Goal: Transaction & Acquisition: Obtain resource

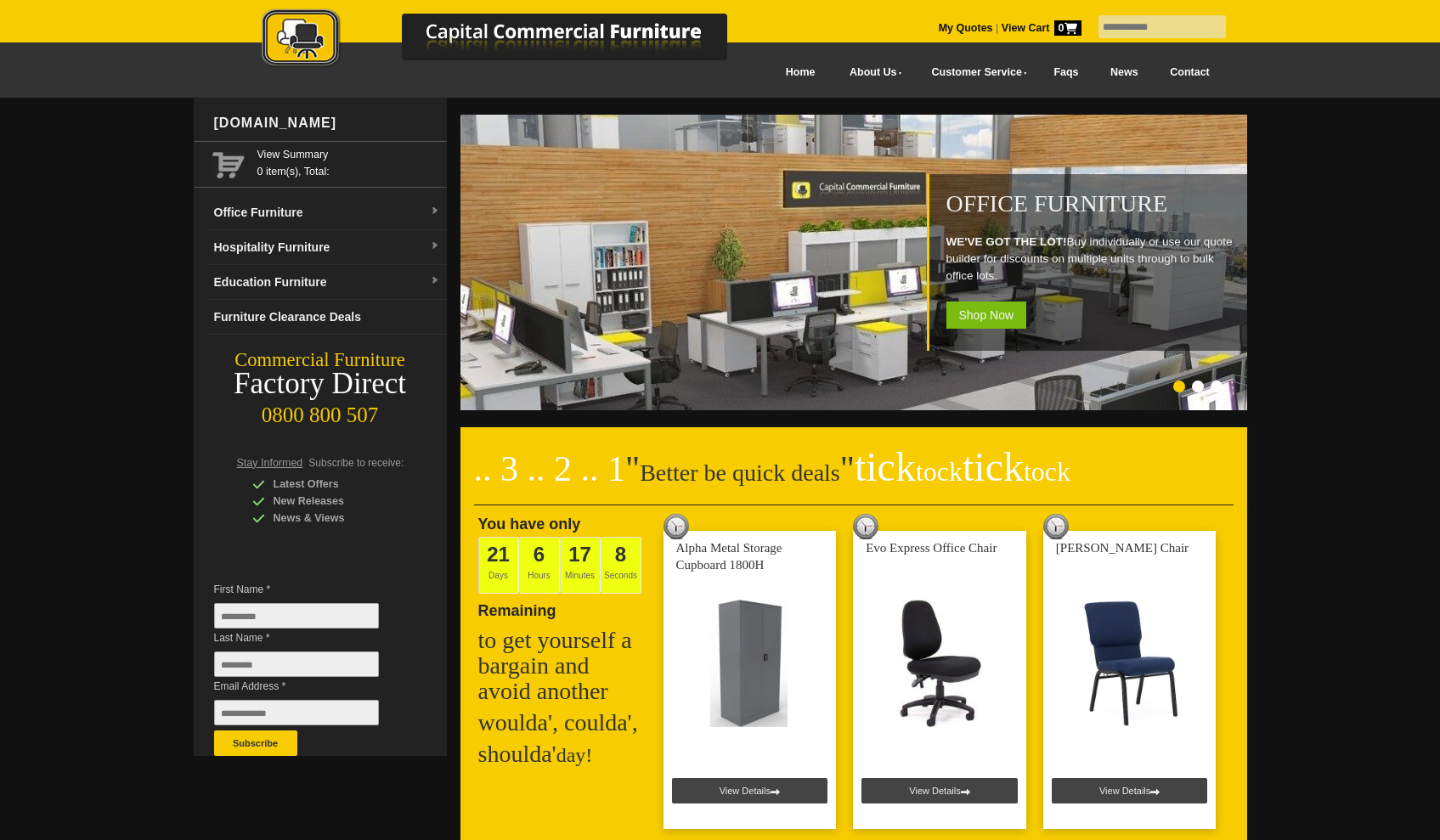
click at [1128, 29] on input "text" at bounding box center [1162, 26] width 128 height 23
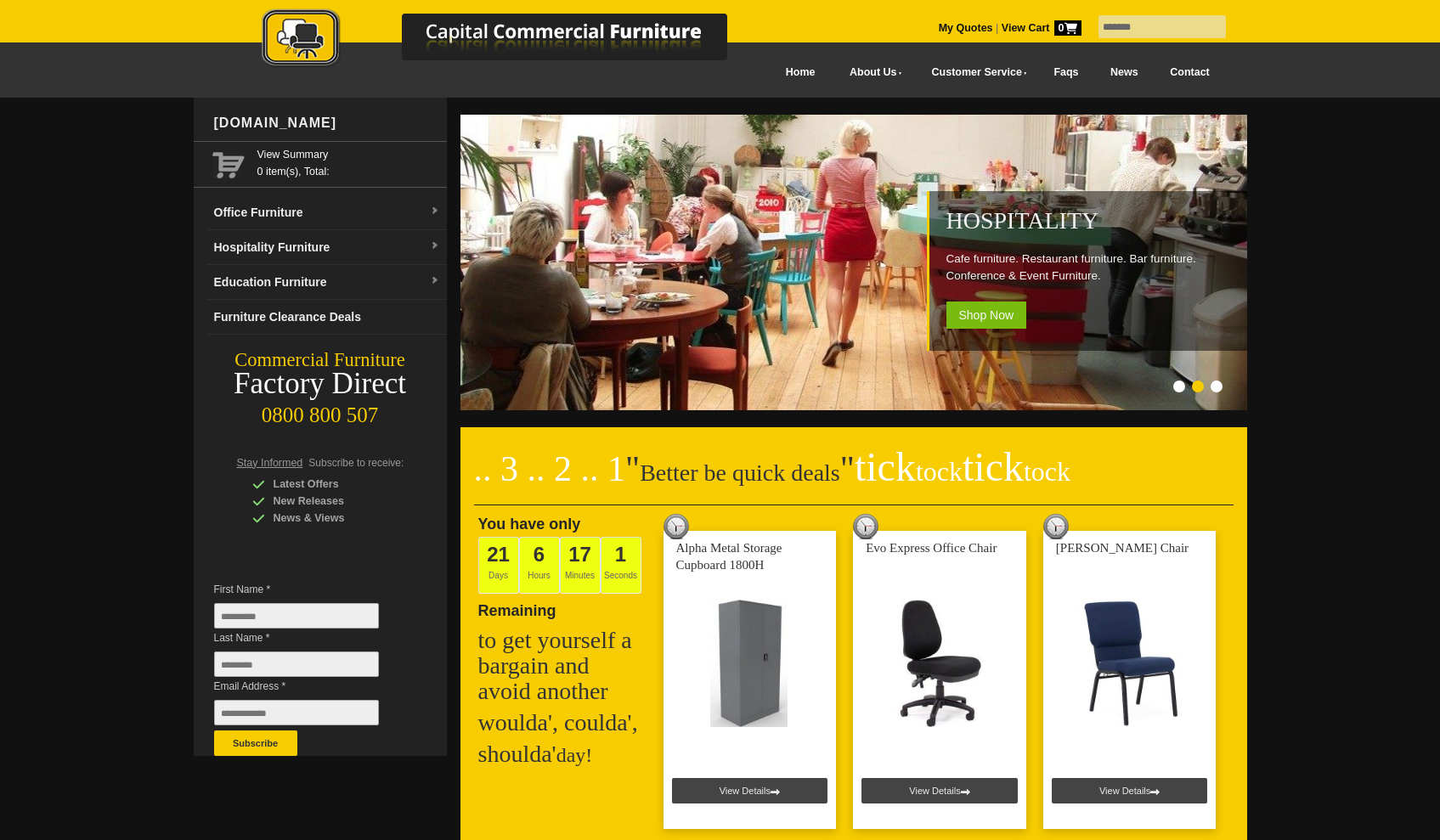
type input "*******"
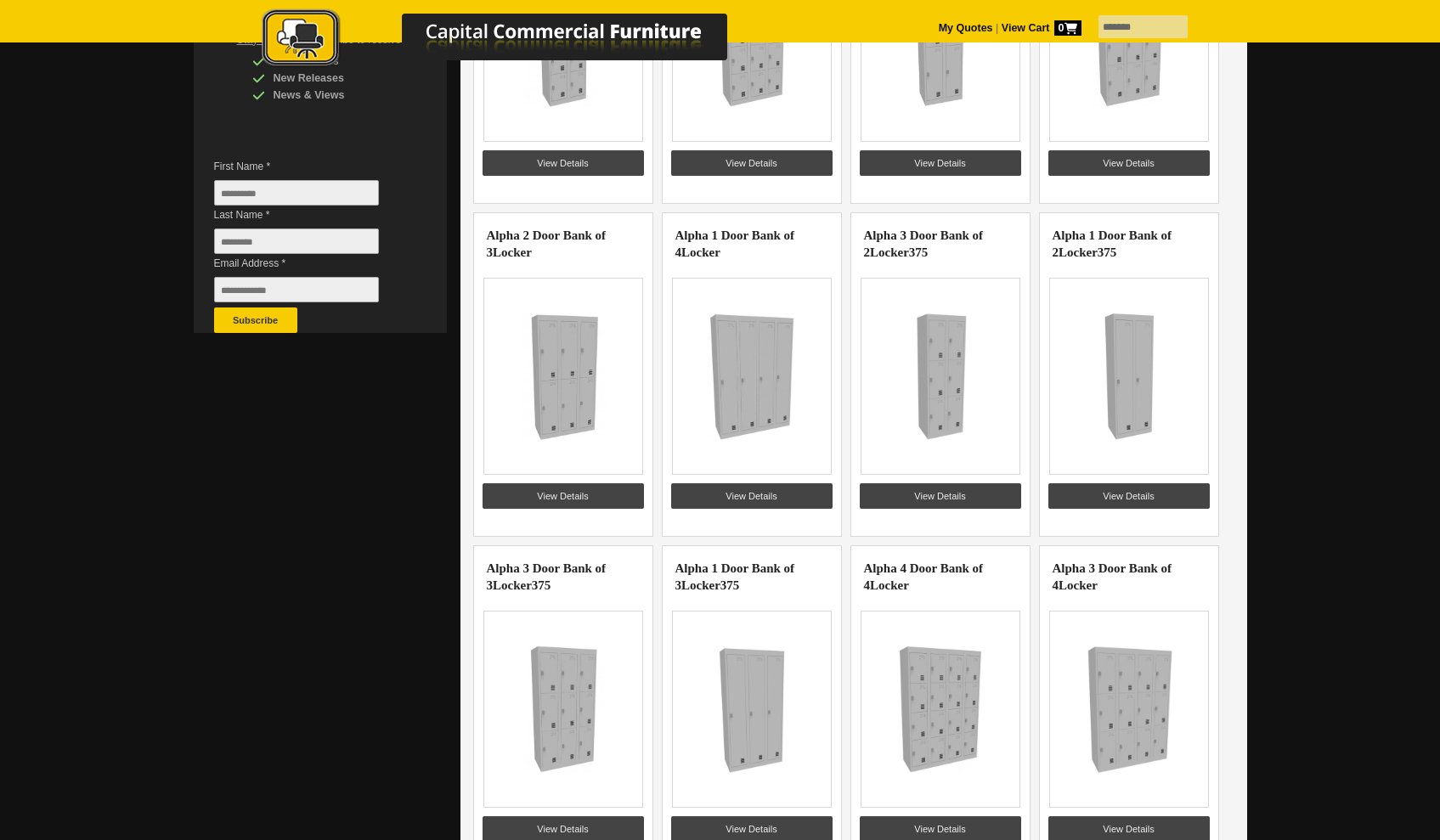
scroll to position [223, 0]
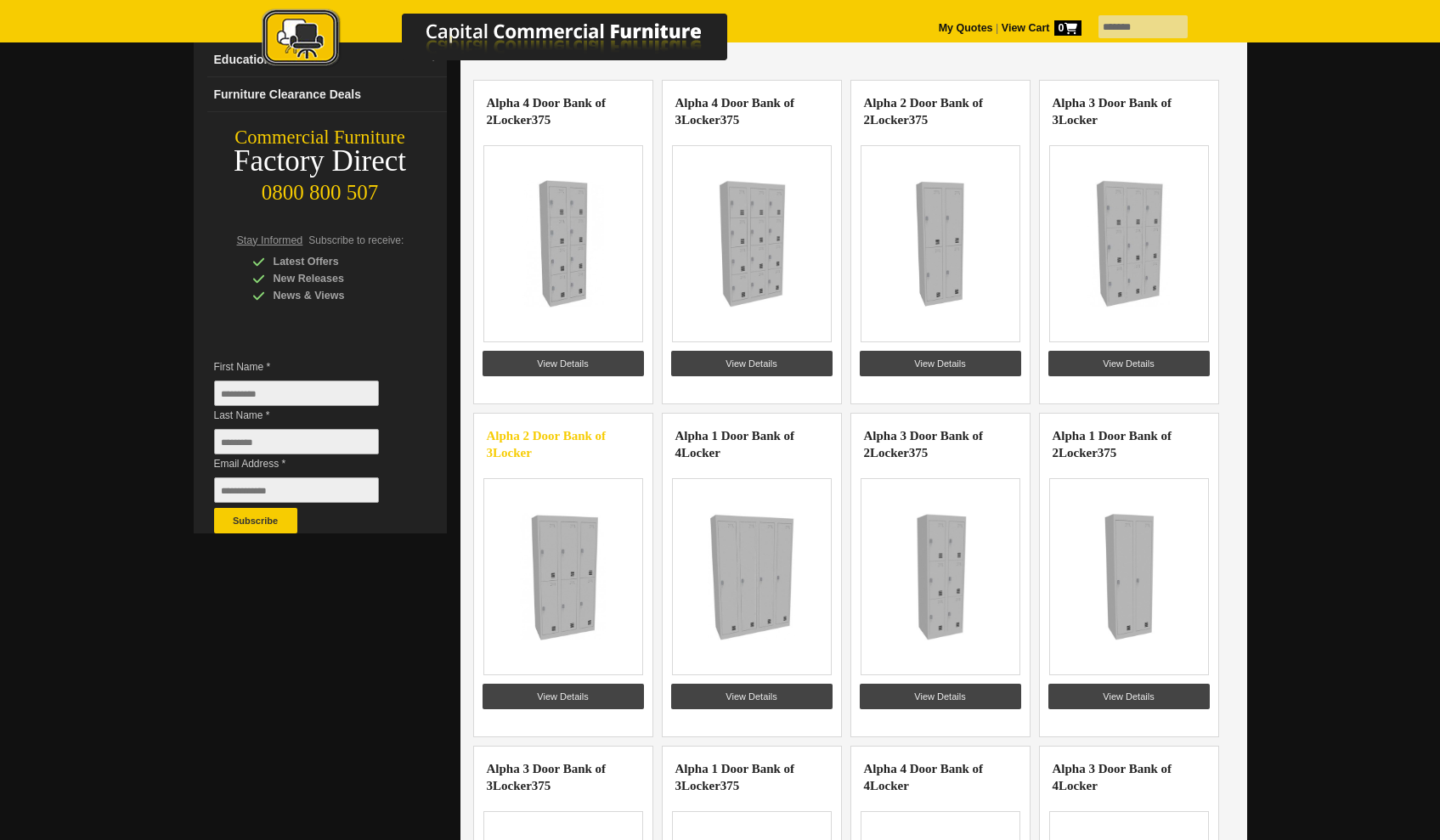
click at [532, 446] on highlight "Locker" at bounding box center [512, 452] width 39 height 14
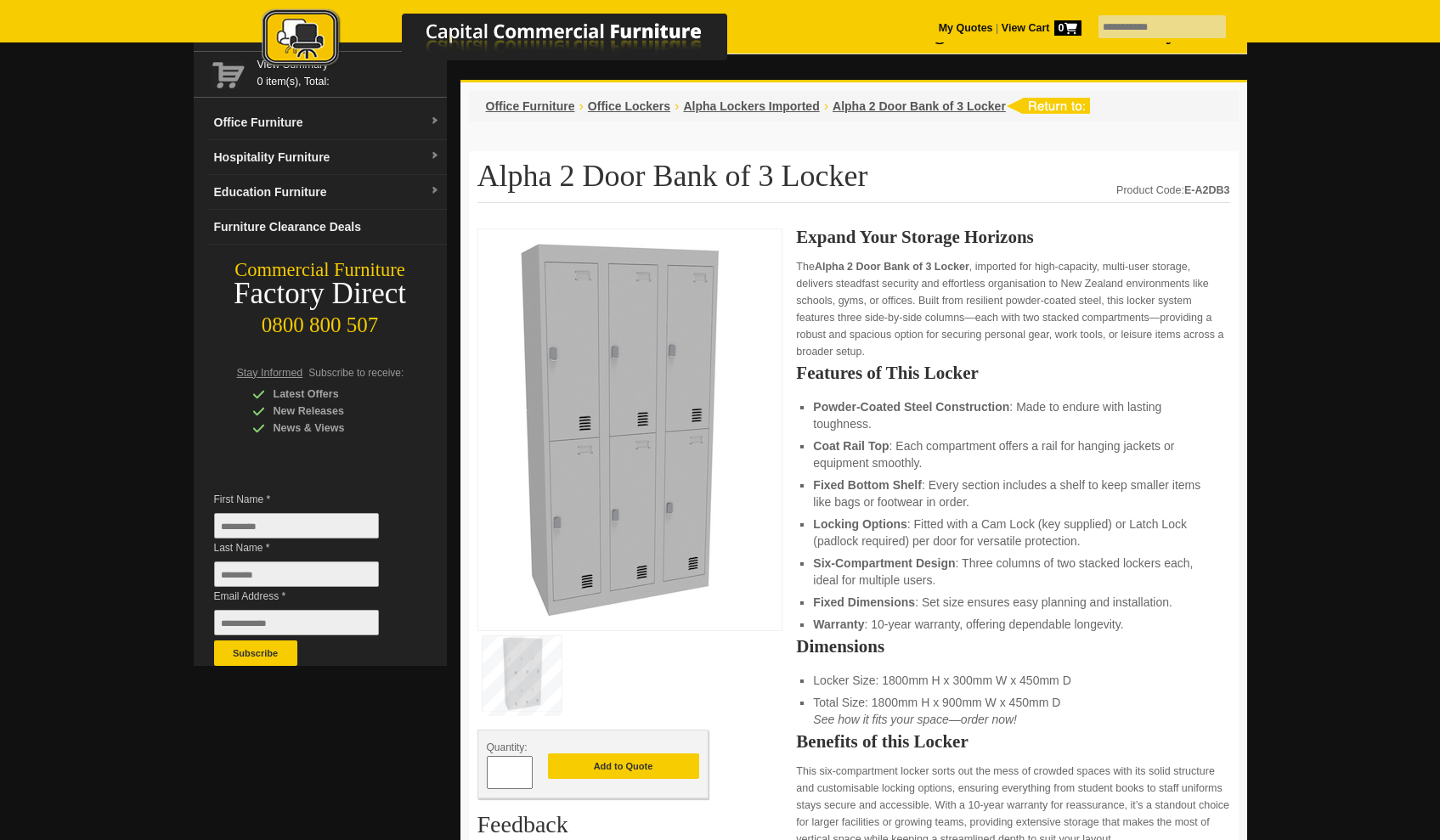
scroll to position [87, 0]
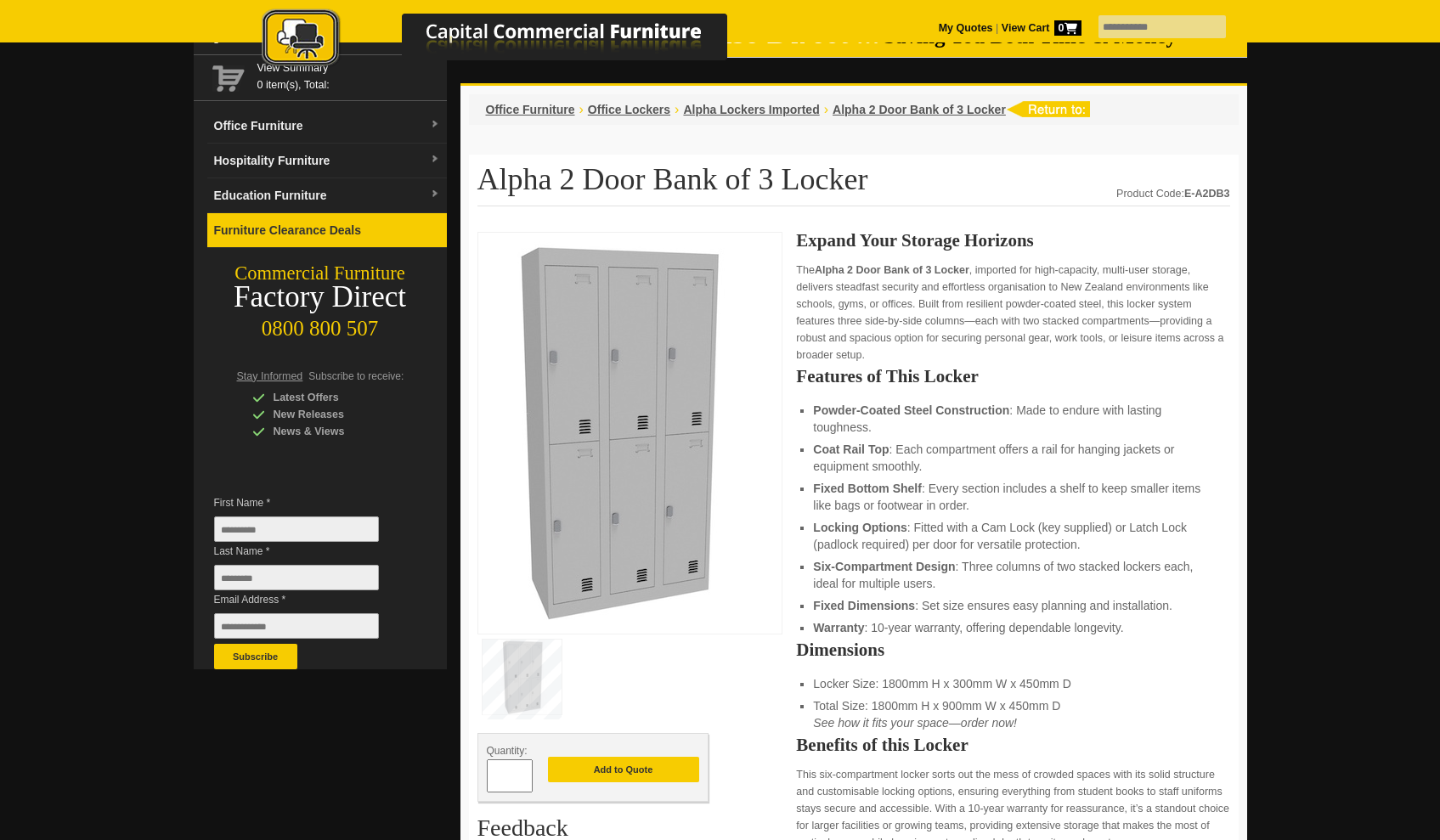
click at [367, 226] on link "Furniture Clearance Deals" at bounding box center [326, 230] width 240 height 34
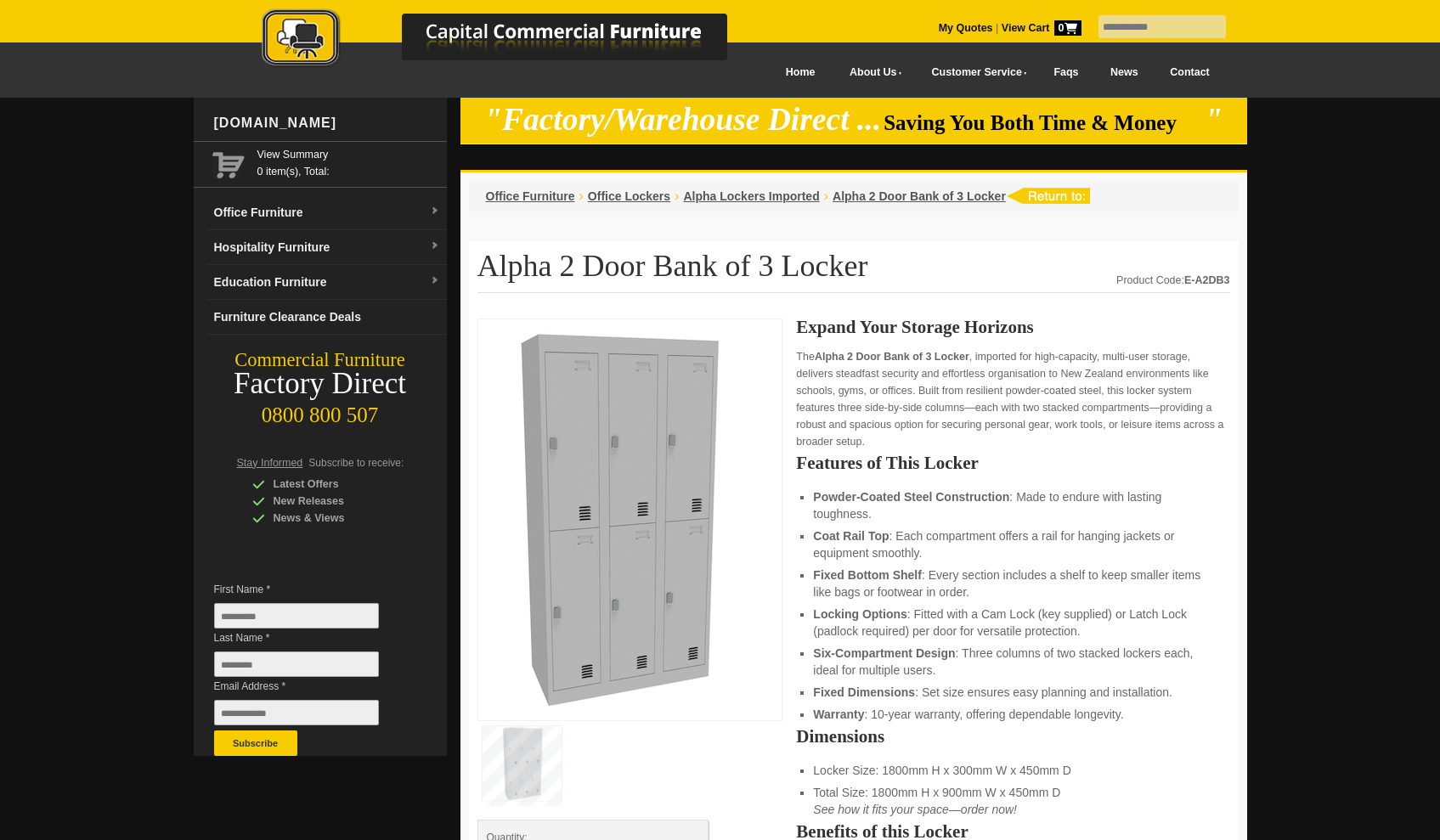
scroll to position [87, 0]
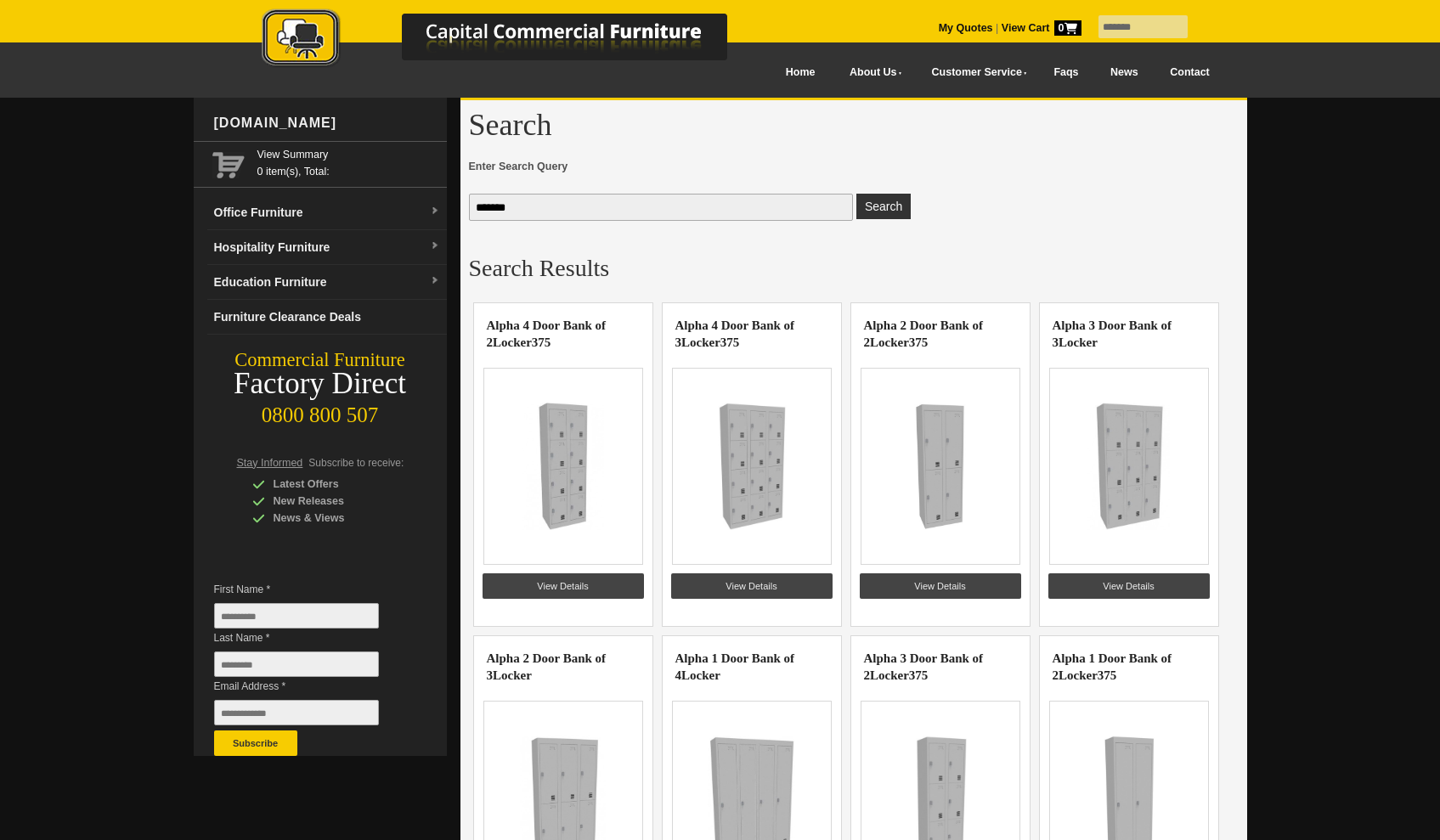
scroll to position [223, 0]
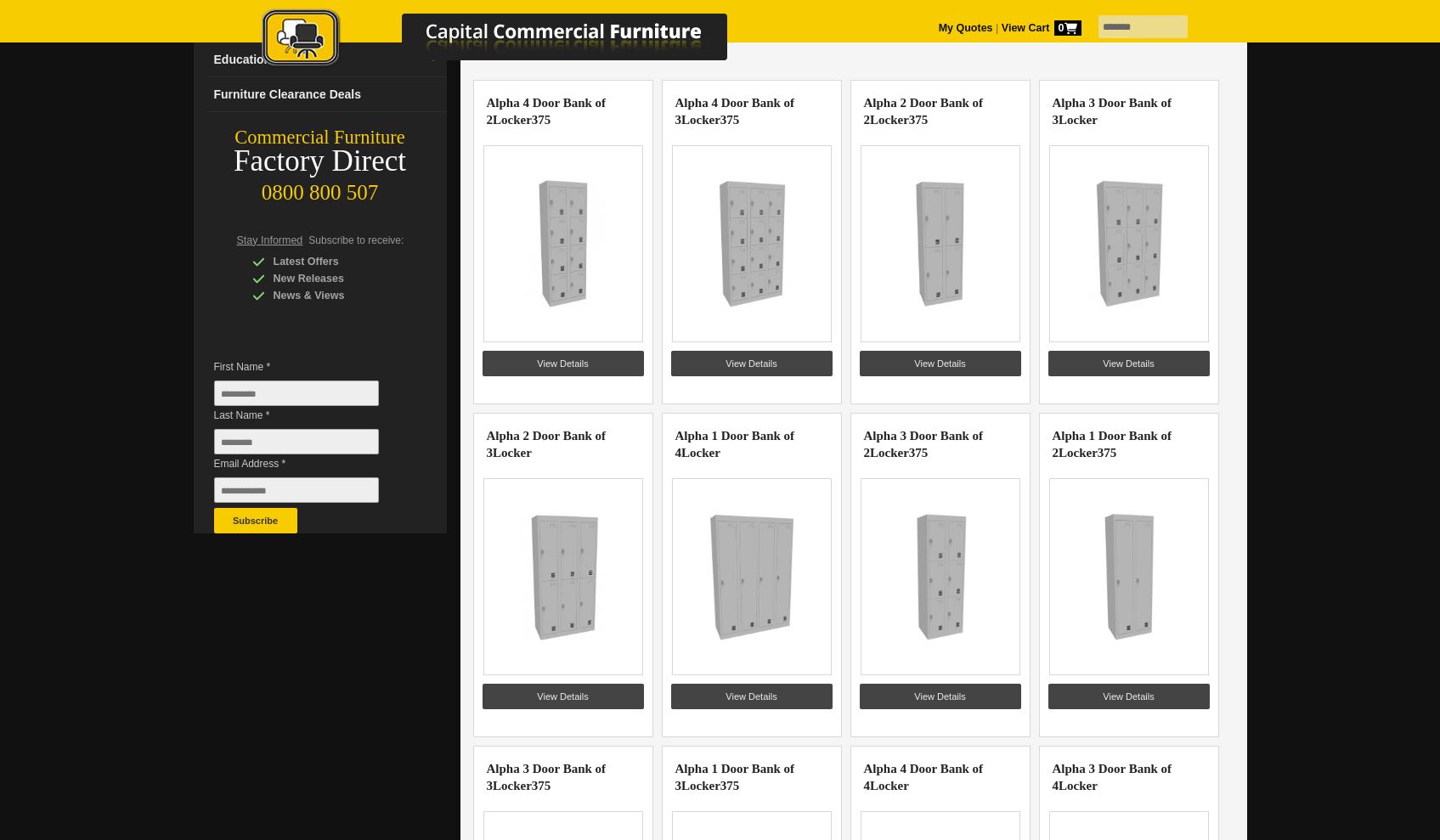
click at [992, 624] on img at bounding box center [939, 576] width 132 height 128
click at [953, 689] on link "View Details" at bounding box center [940, 695] width 161 height 25
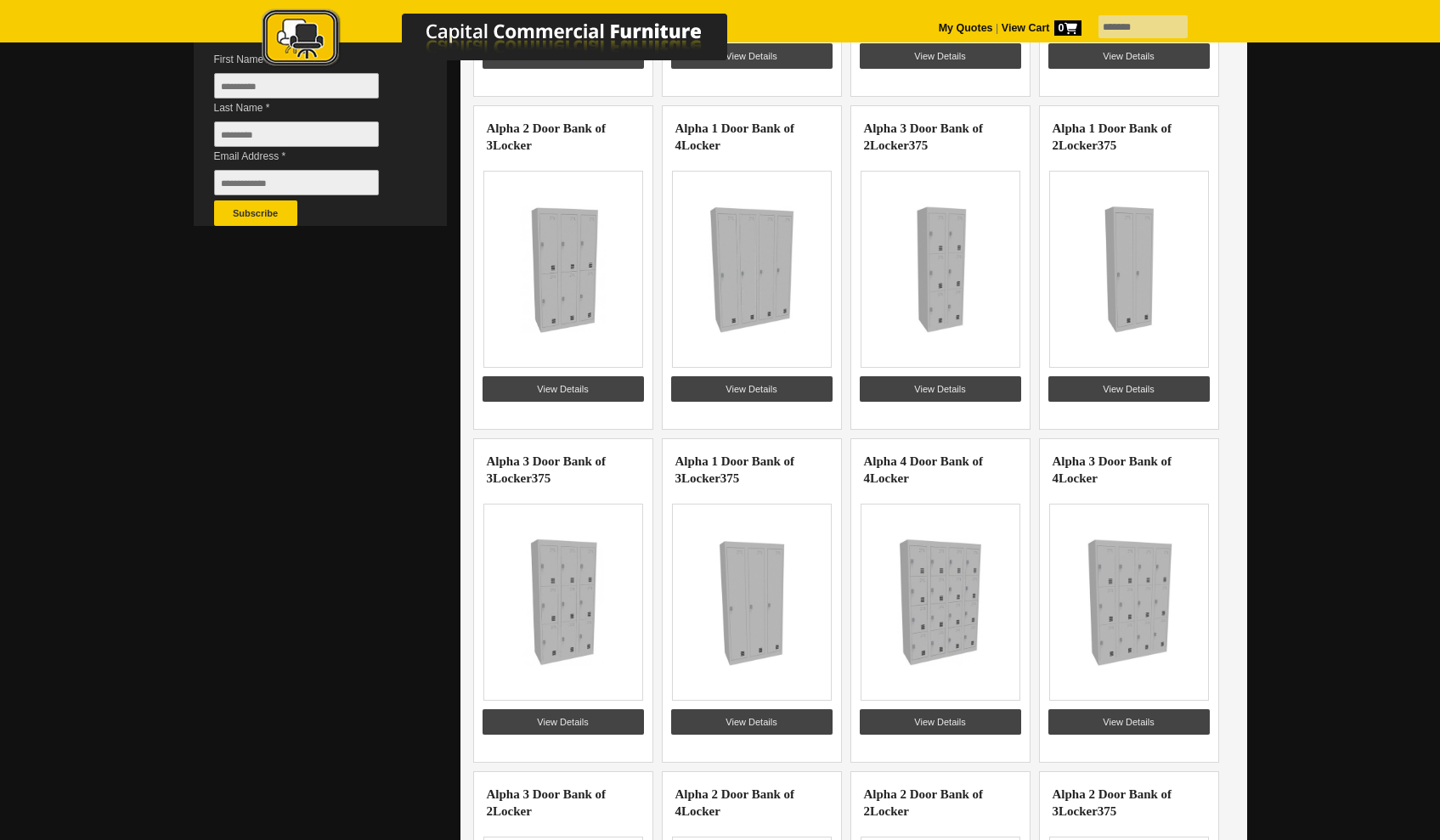
scroll to position [670, 0]
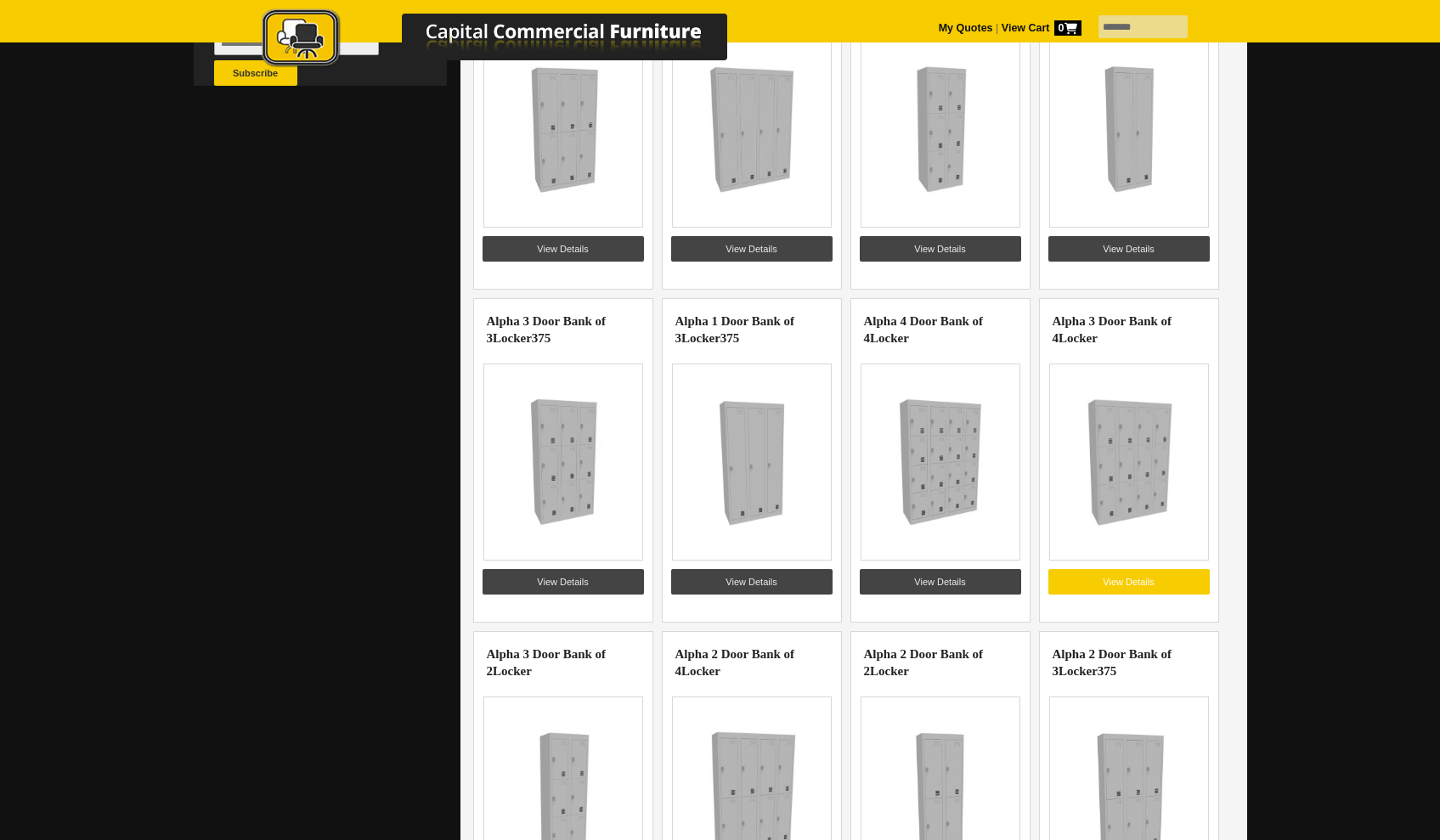
click at [1137, 577] on link "View Details" at bounding box center [1128, 581] width 161 height 25
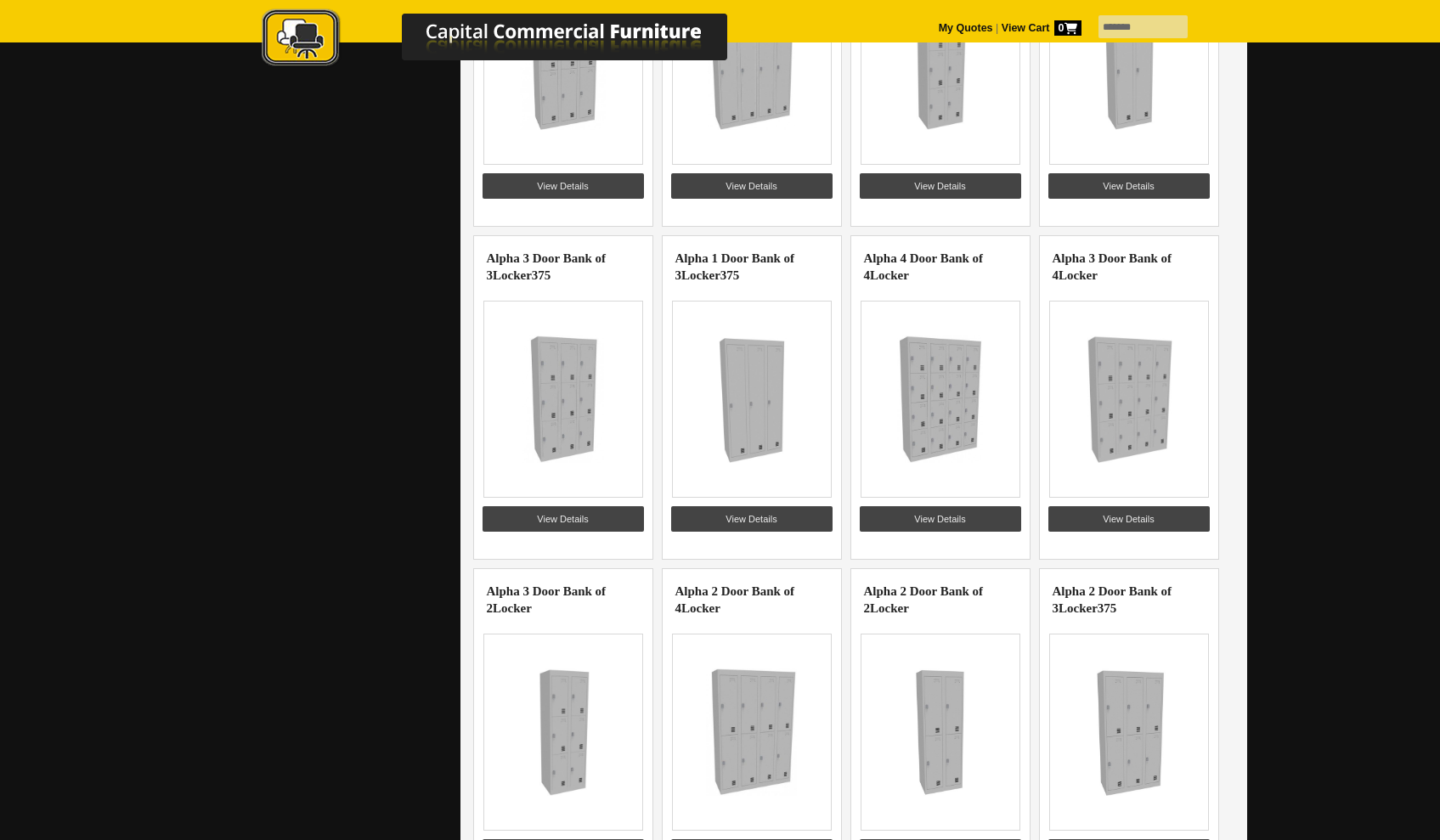
scroll to position [687, 0]
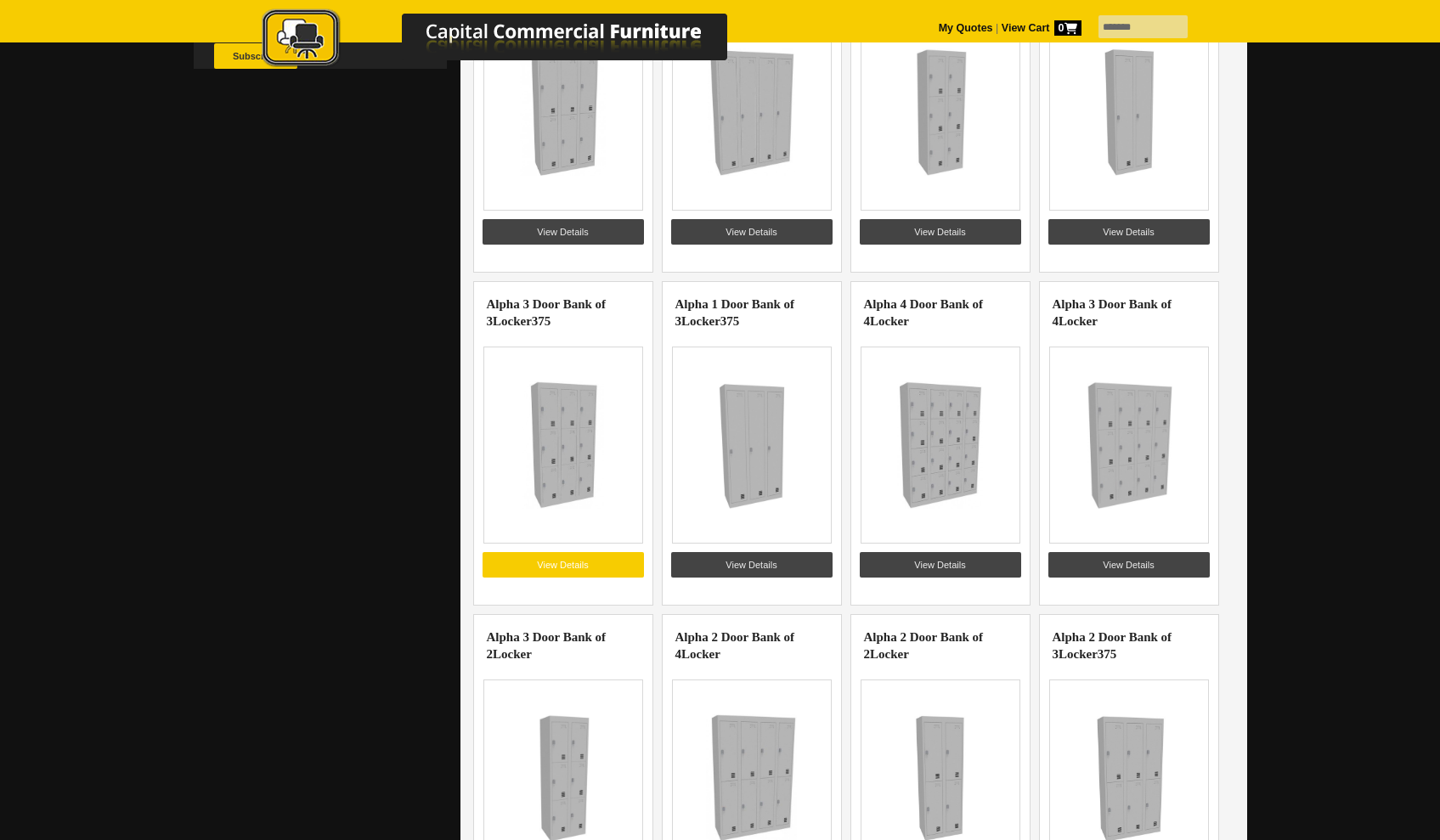
click at [567, 562] on link "View Details" at bounding box center [562, 564] width 161 height 25
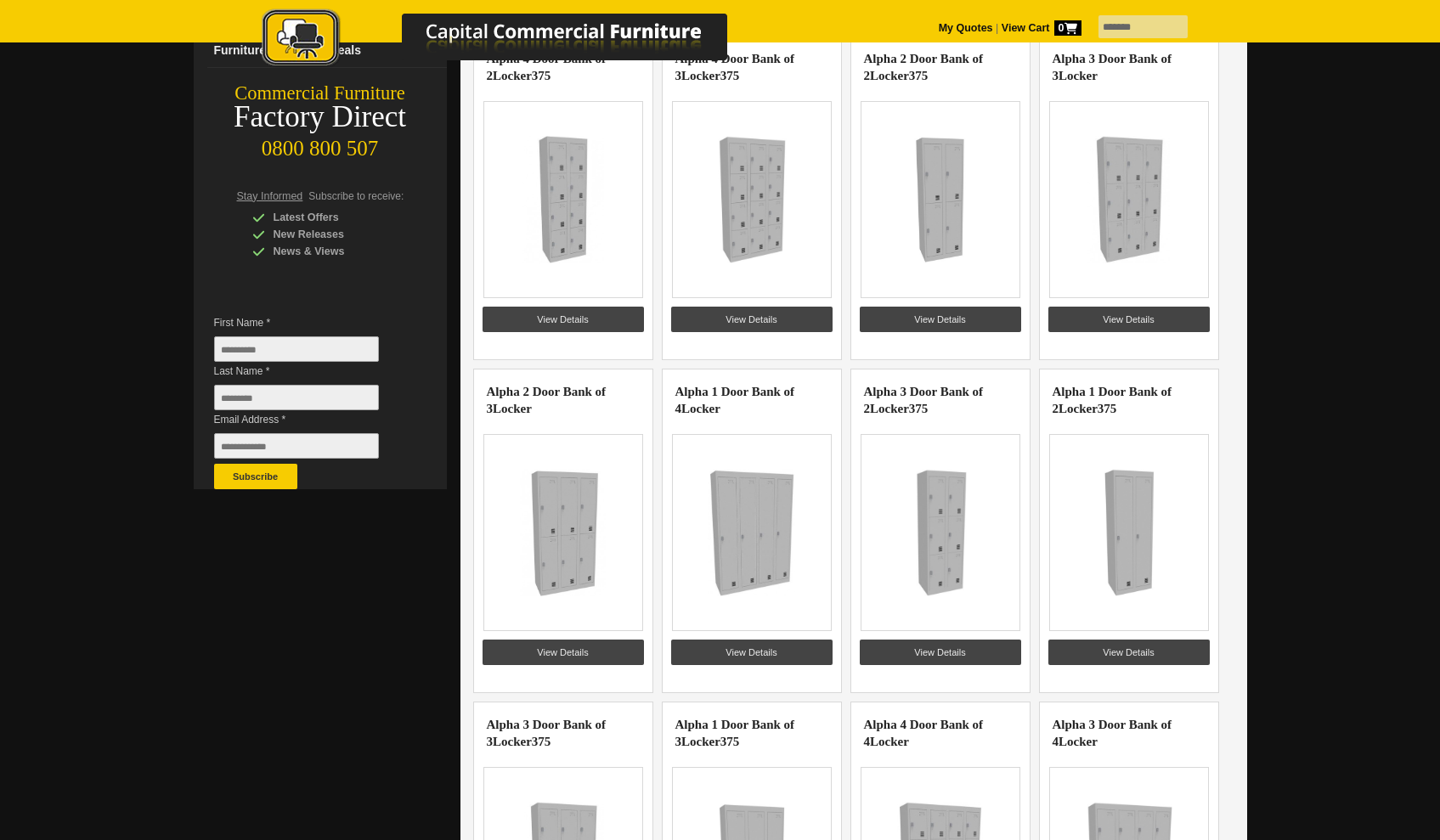
scroll to position [52, 0]
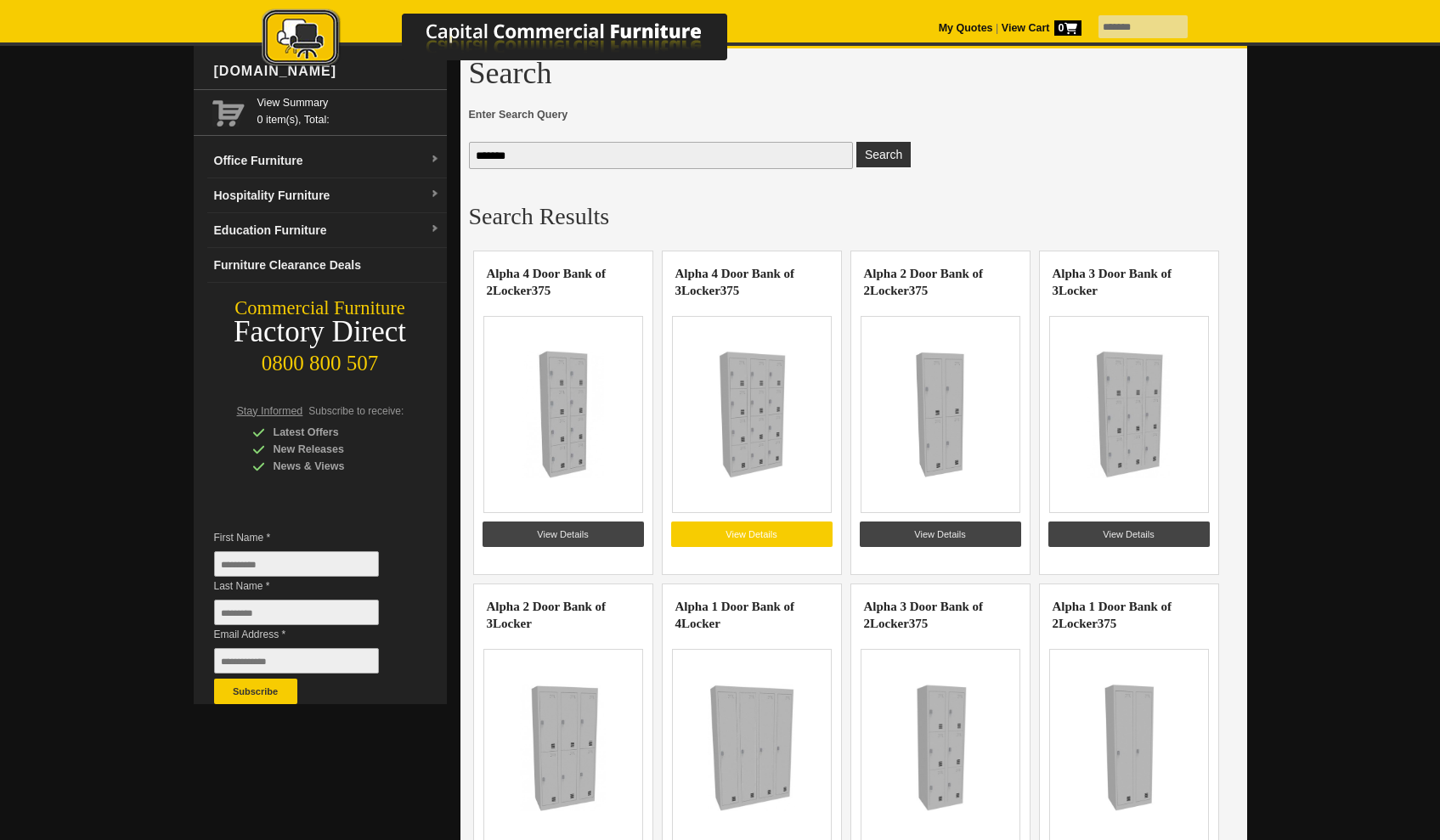
click at [743, 533] on link "View Details" at bounding box center [752, 533] width 161 height 25
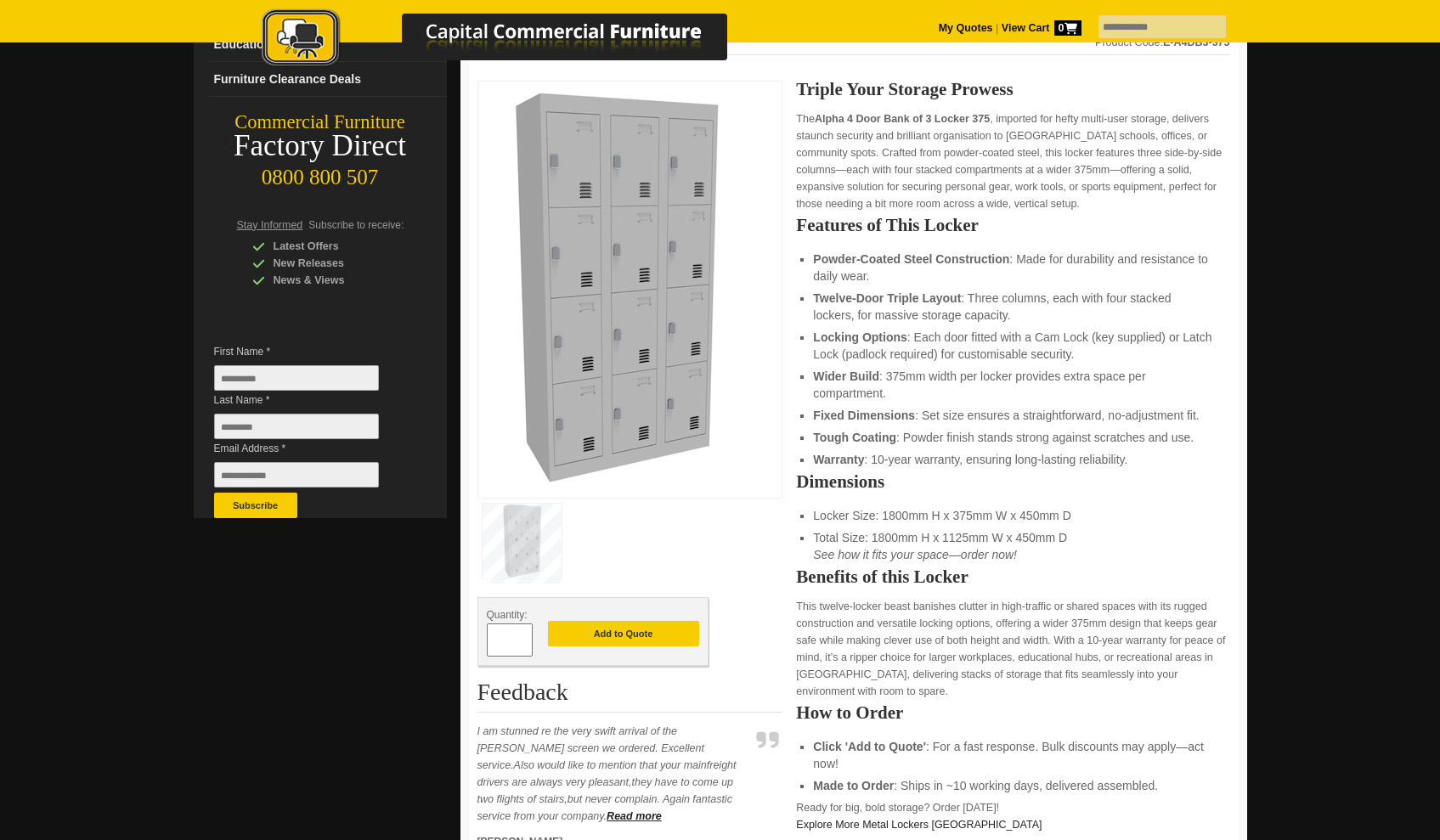
scroll to position [91, 0]
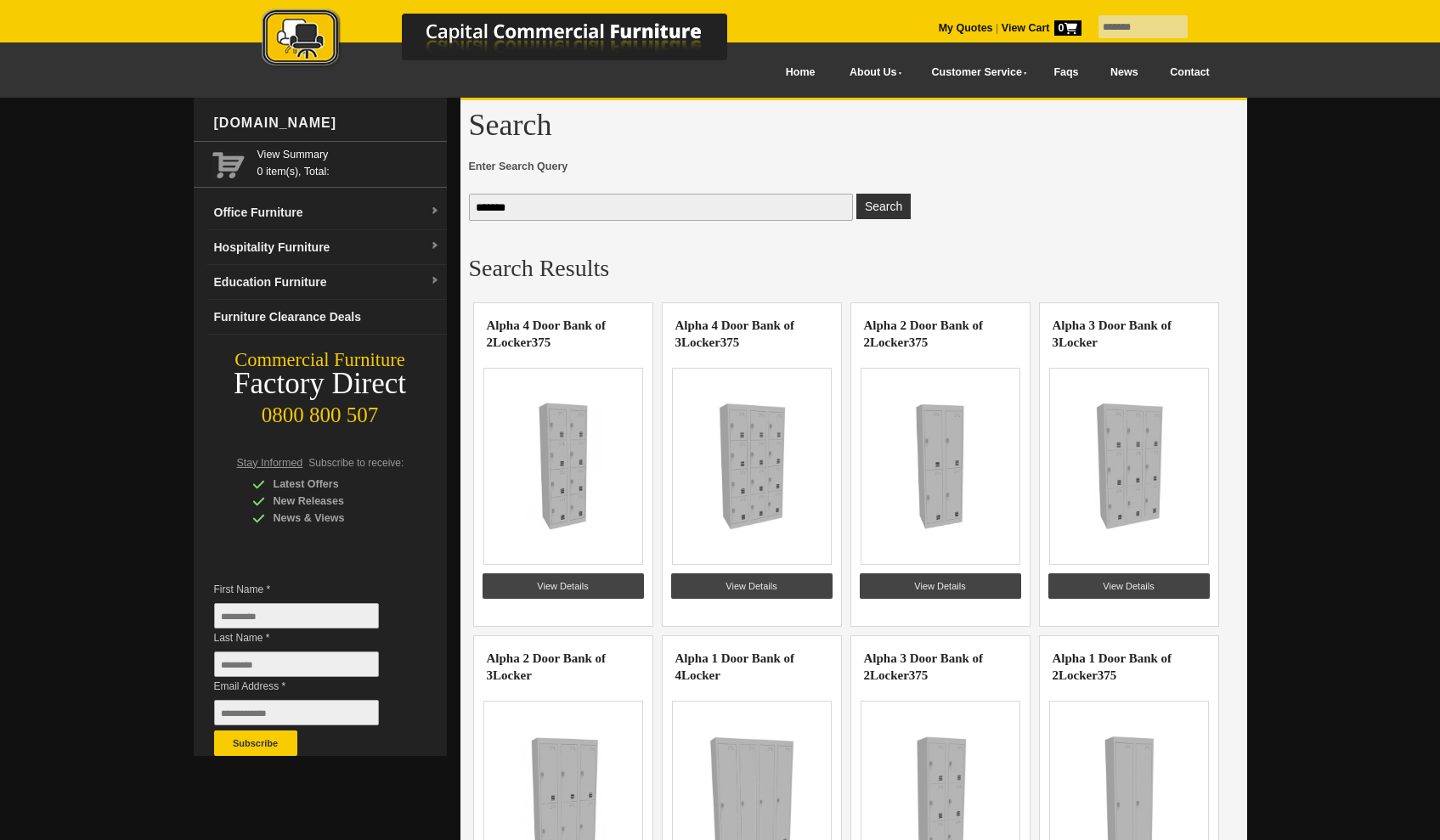
scroll to position [52, 0]
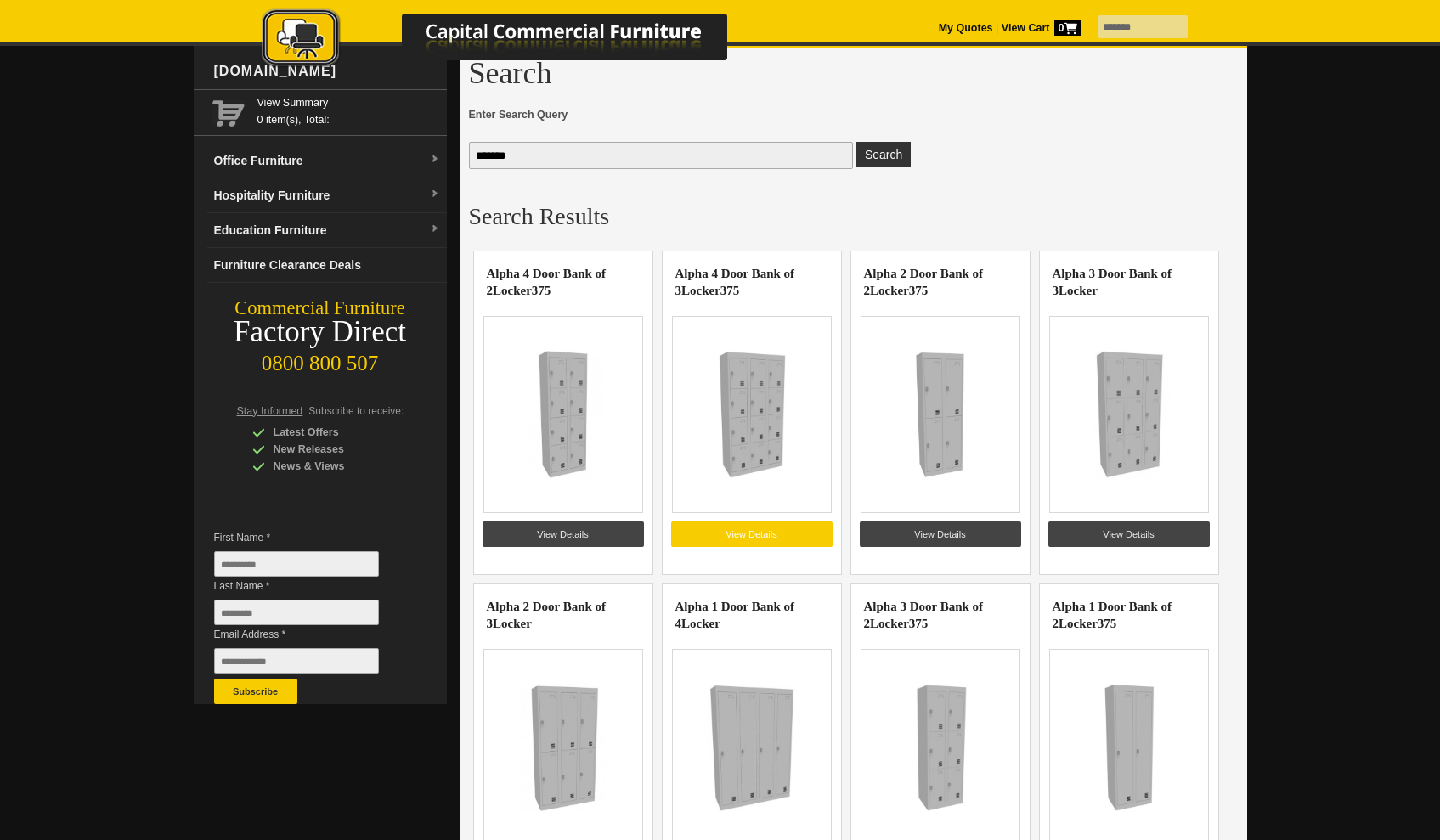
click at [762, 526] on link "View Details" at bounding box center [752, 533] width 161 height 25
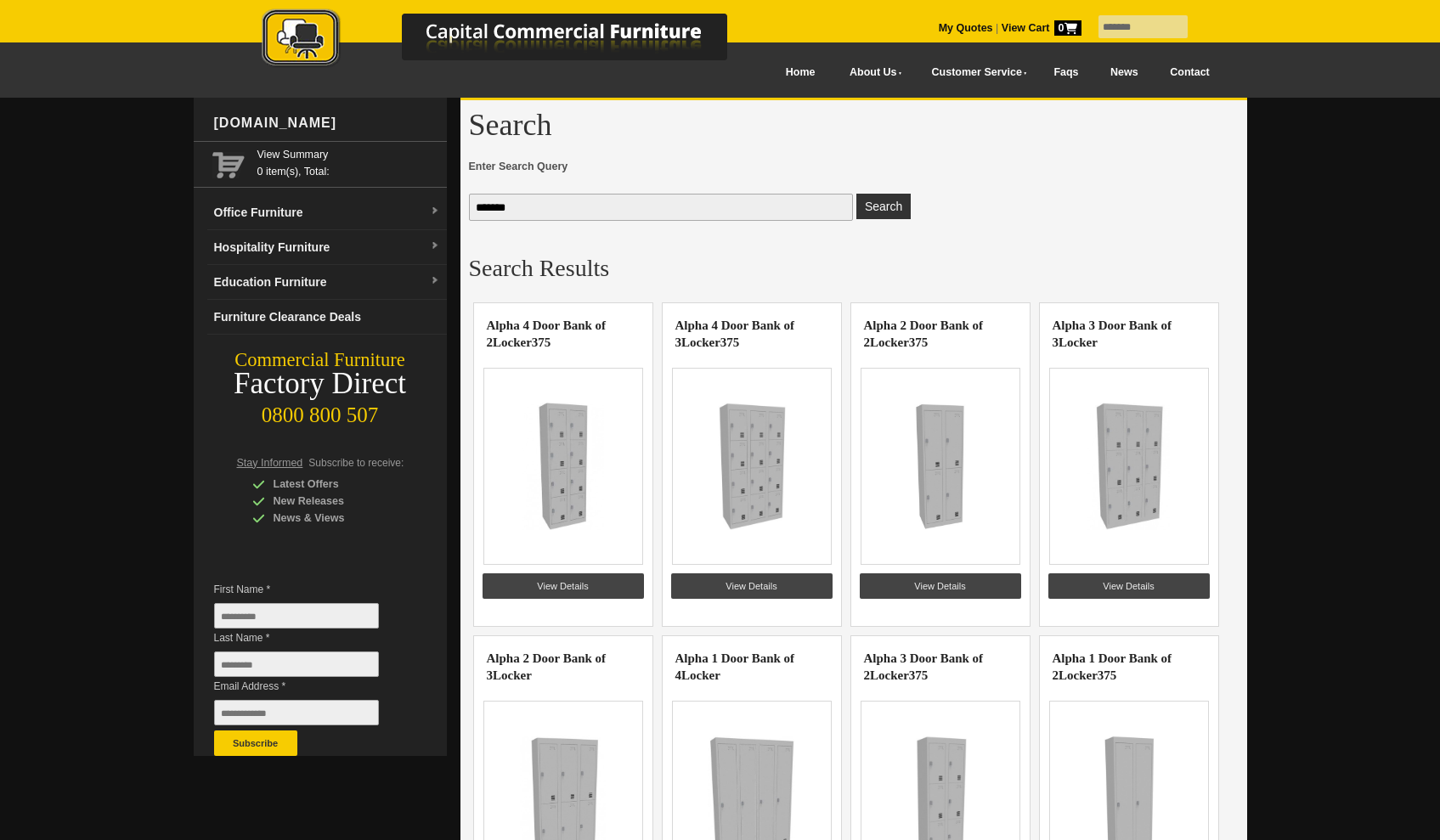
scroll to position [52, 0]
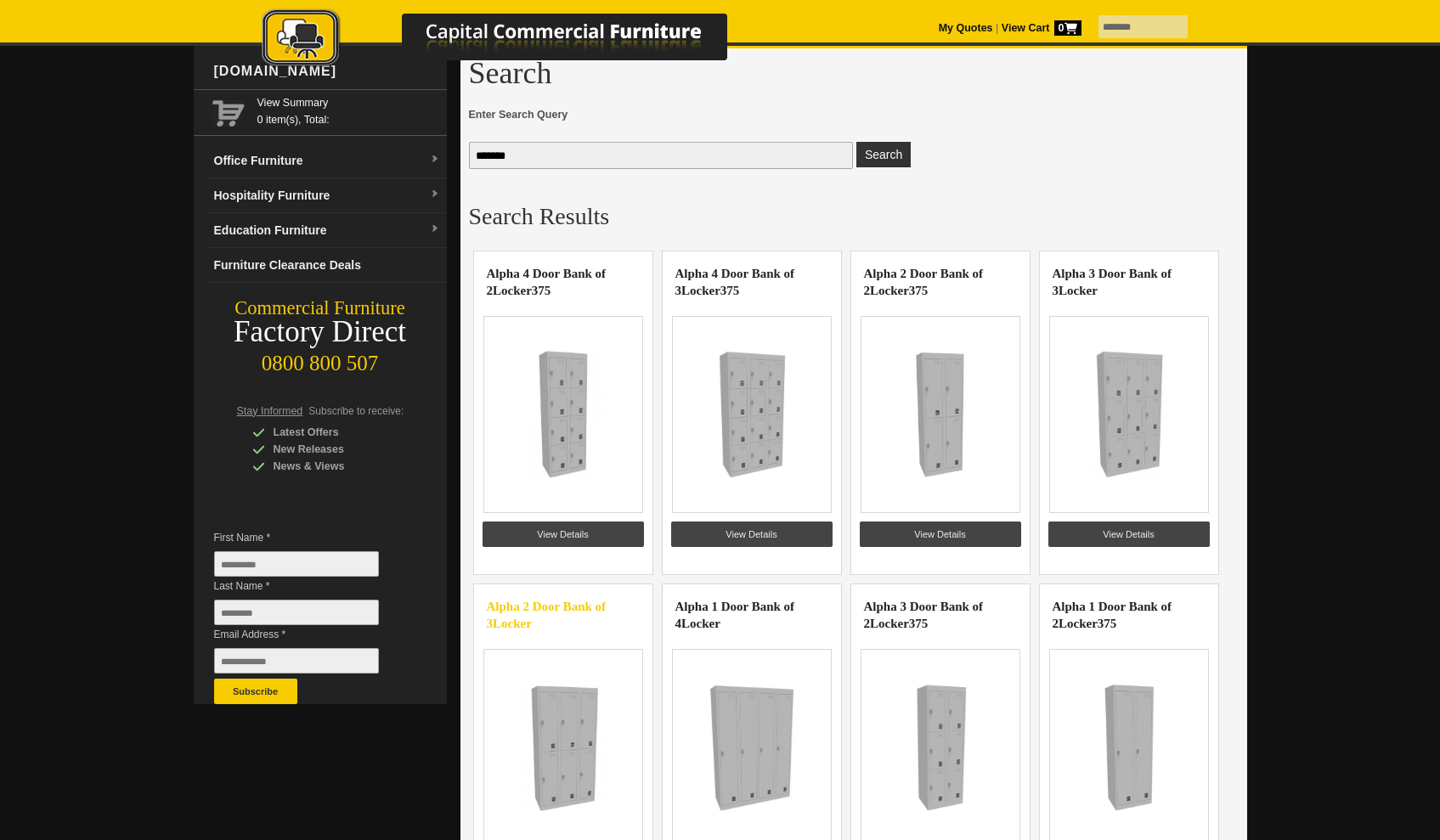
click at [547, 605] on link "Alpha 2 Door Bank of 3 Locker" at bounding box center [547, 614] width 119 height 31
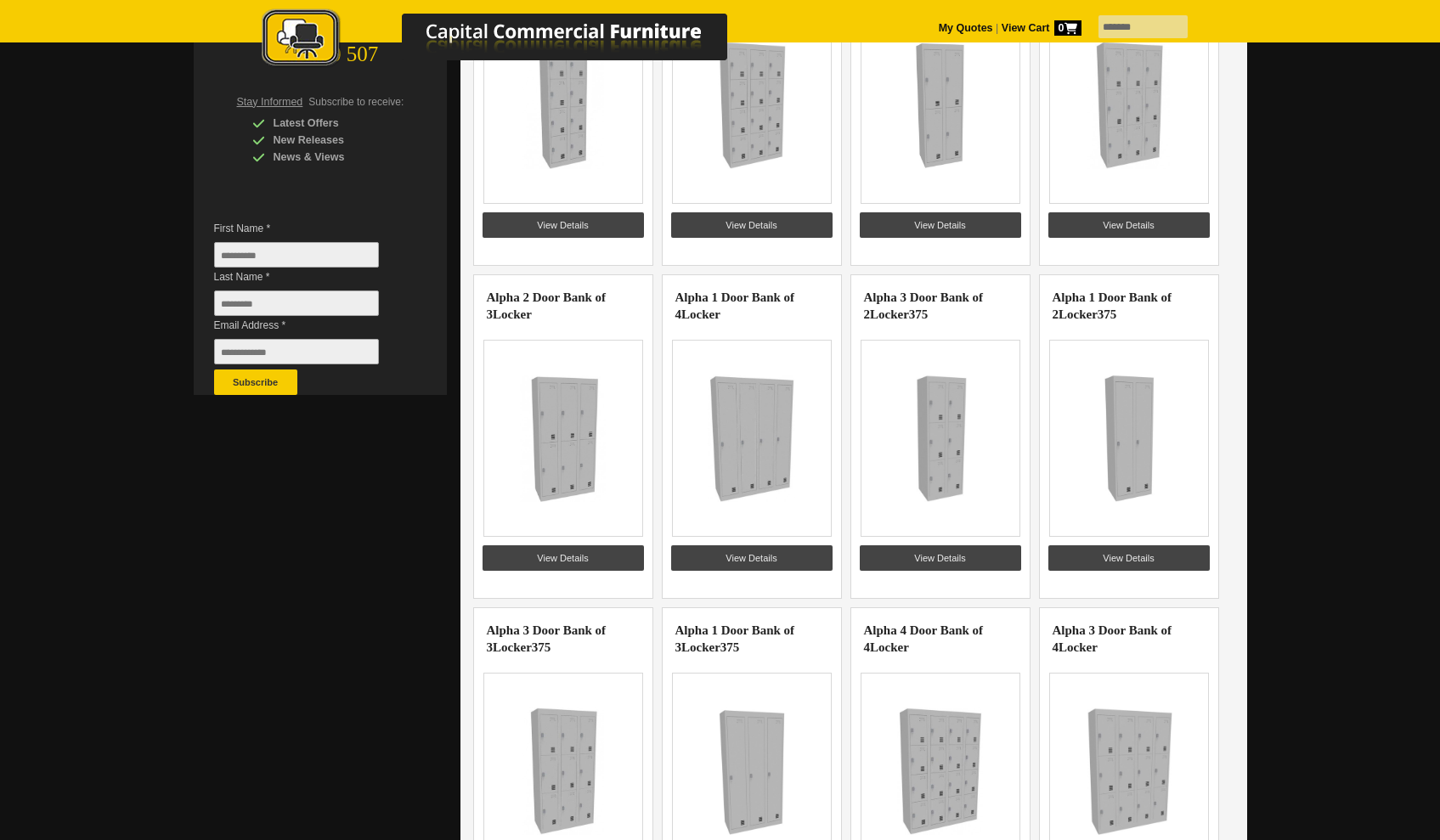
scroll to position [375, 0]
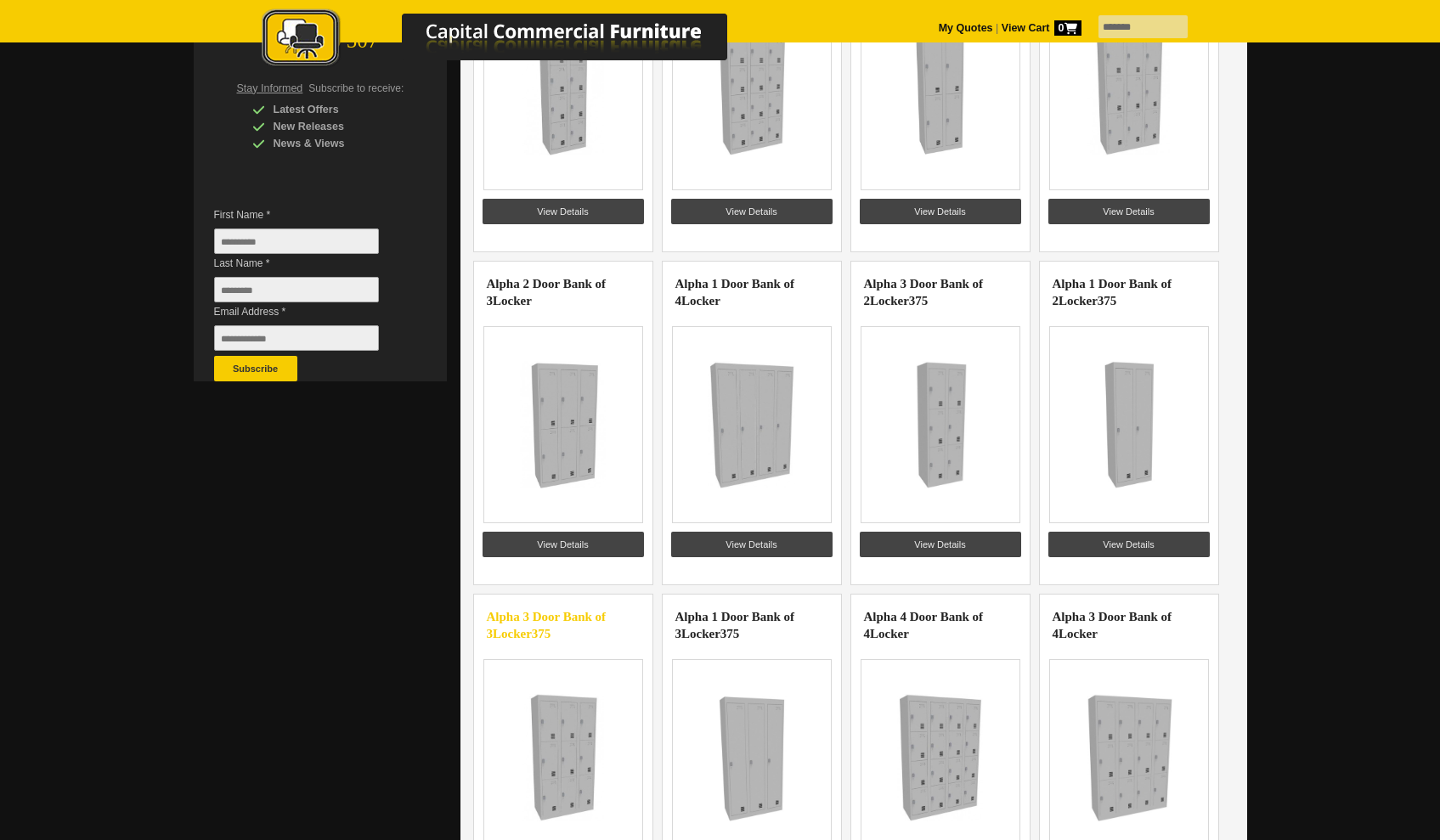
click at [532, 627] on highlight "Locker" at bounding box center [512, 633] width 39 height 14
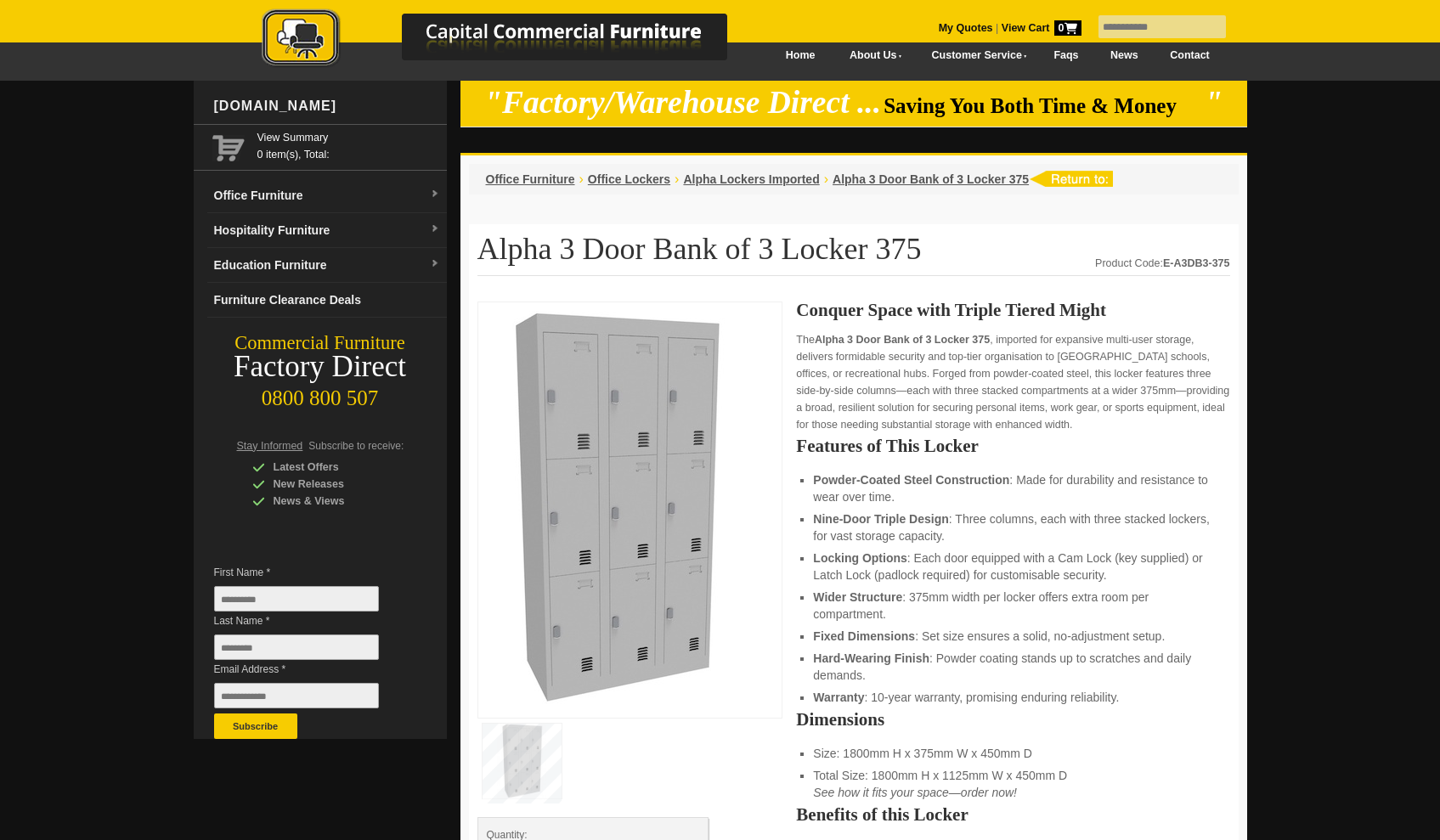
scroll to position [21, 0]
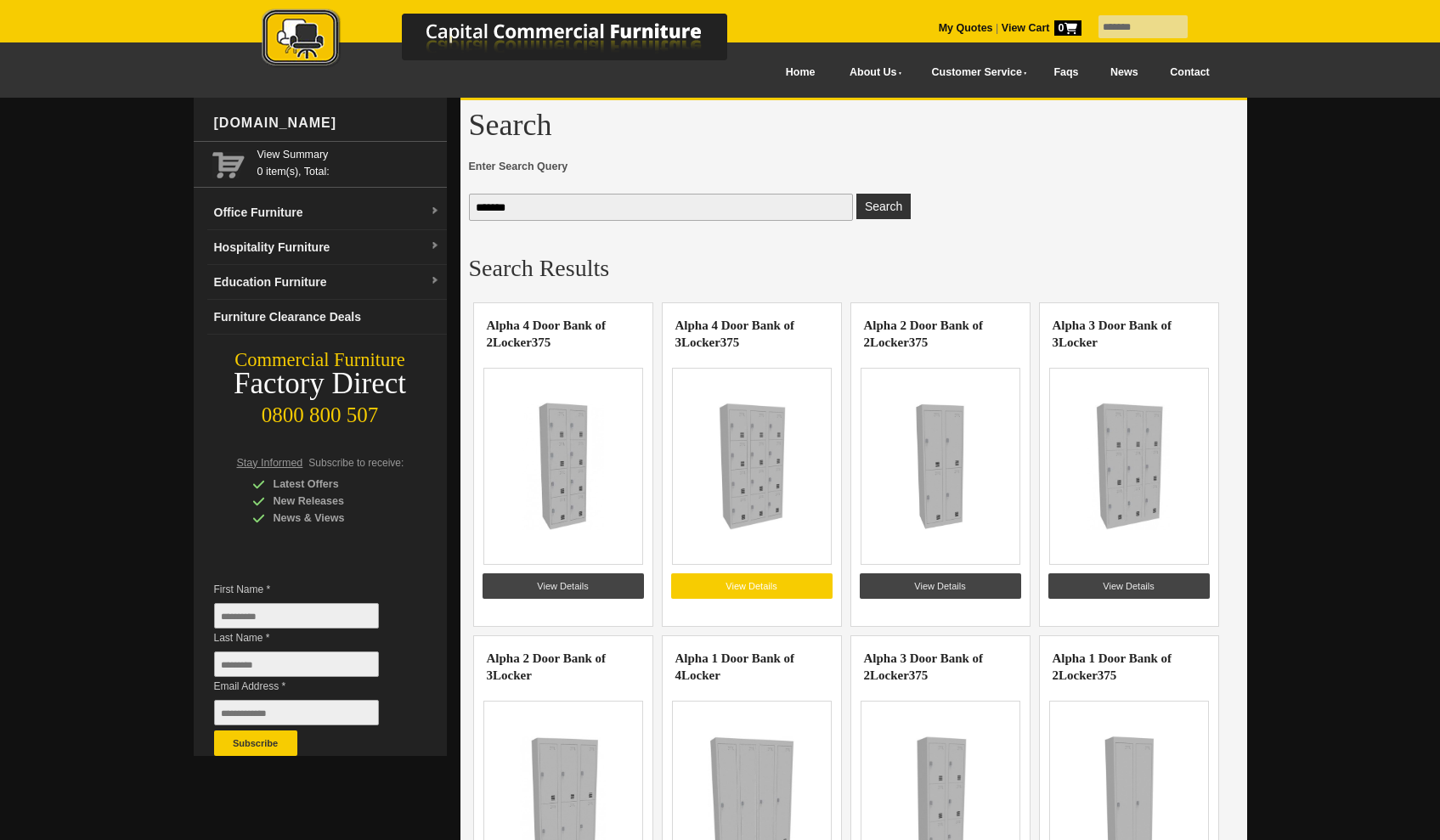
click at [783, 578] on link "View Details" at bounding box center [752, 585] width 161 height 25
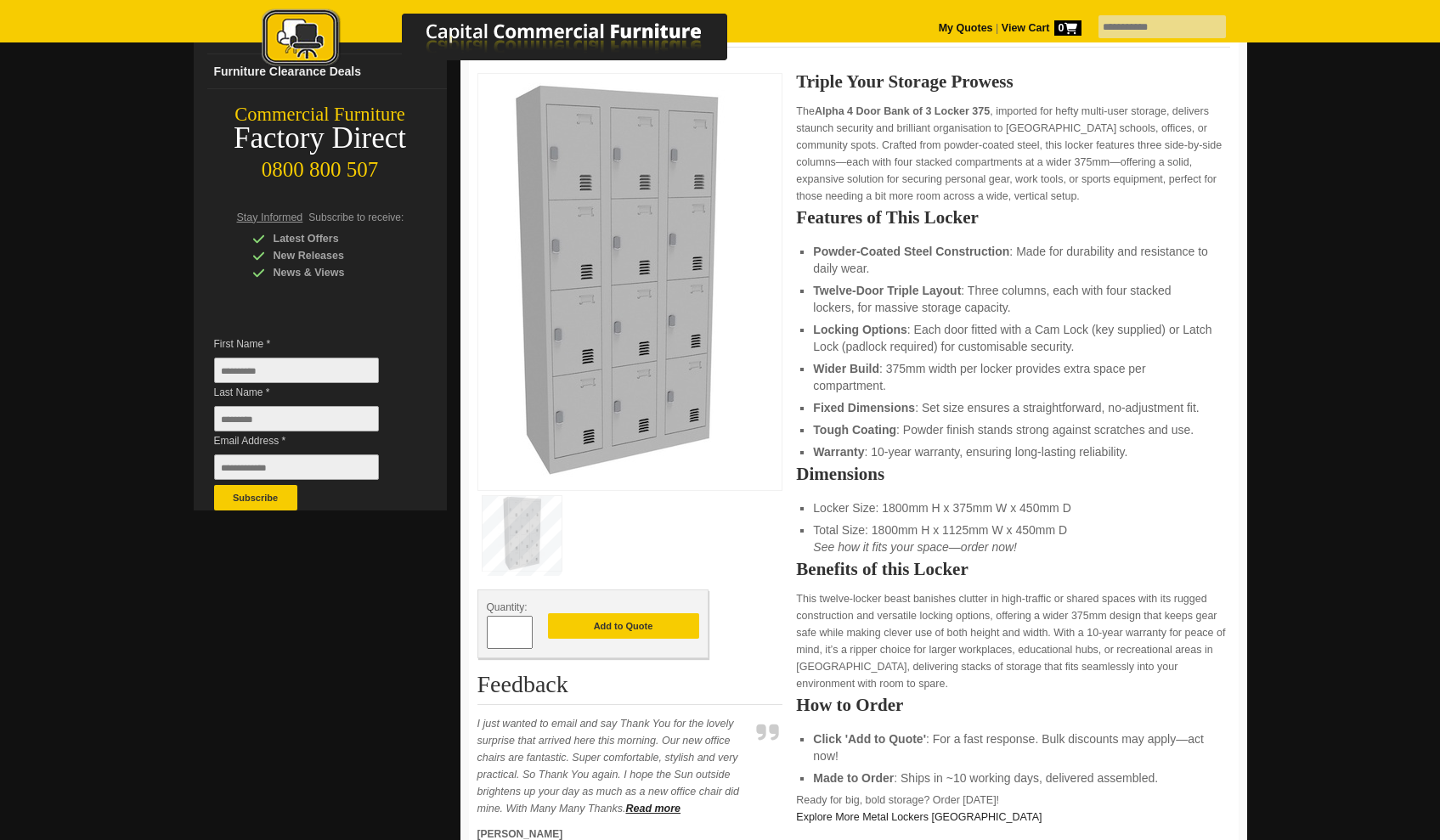
scroll to position [379, 0]
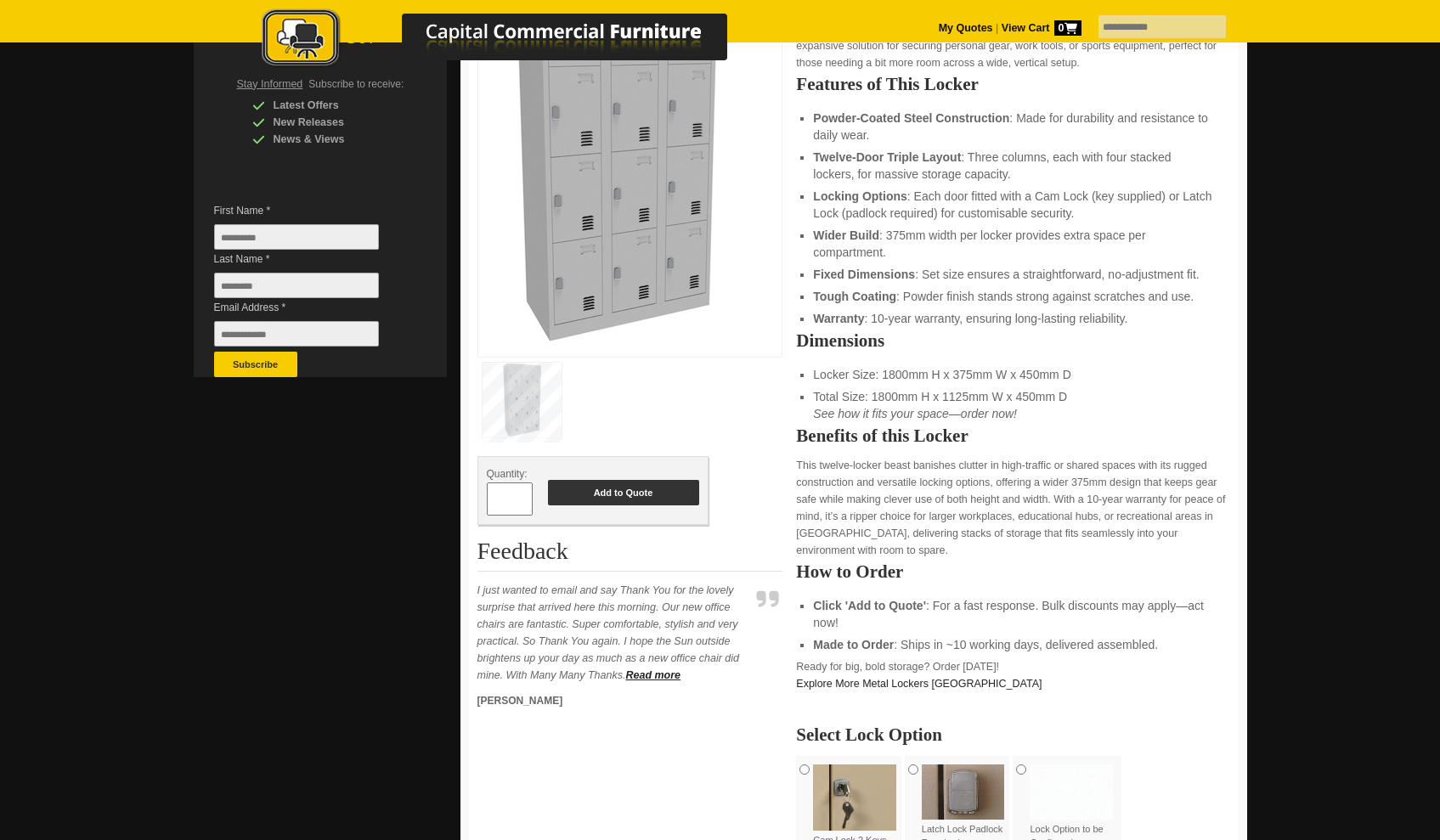
click at [616, 491] on button "Add to Quote" at bounding box center [624, 492] width 151 height 25
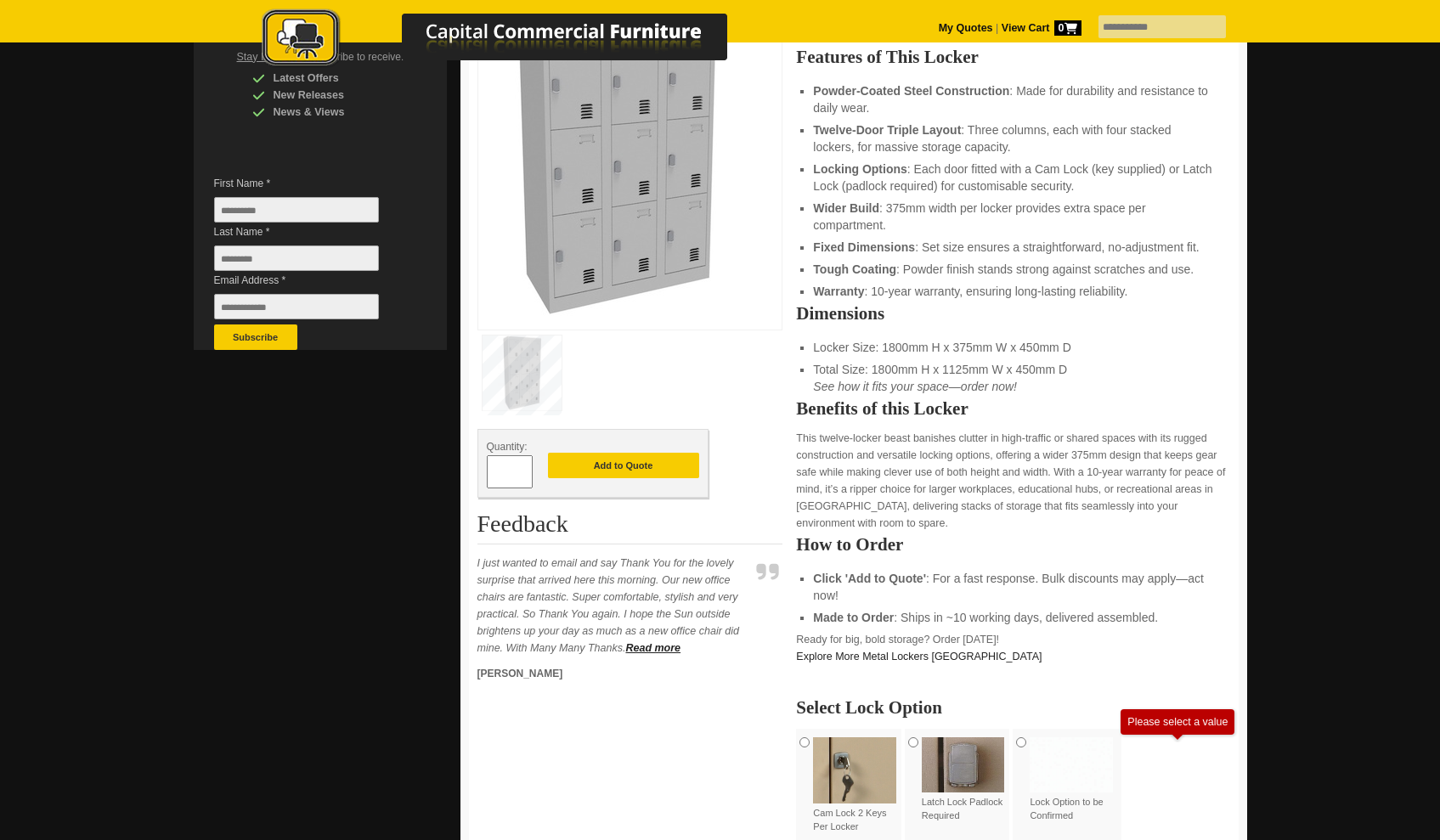
scroll to position [442, 0]
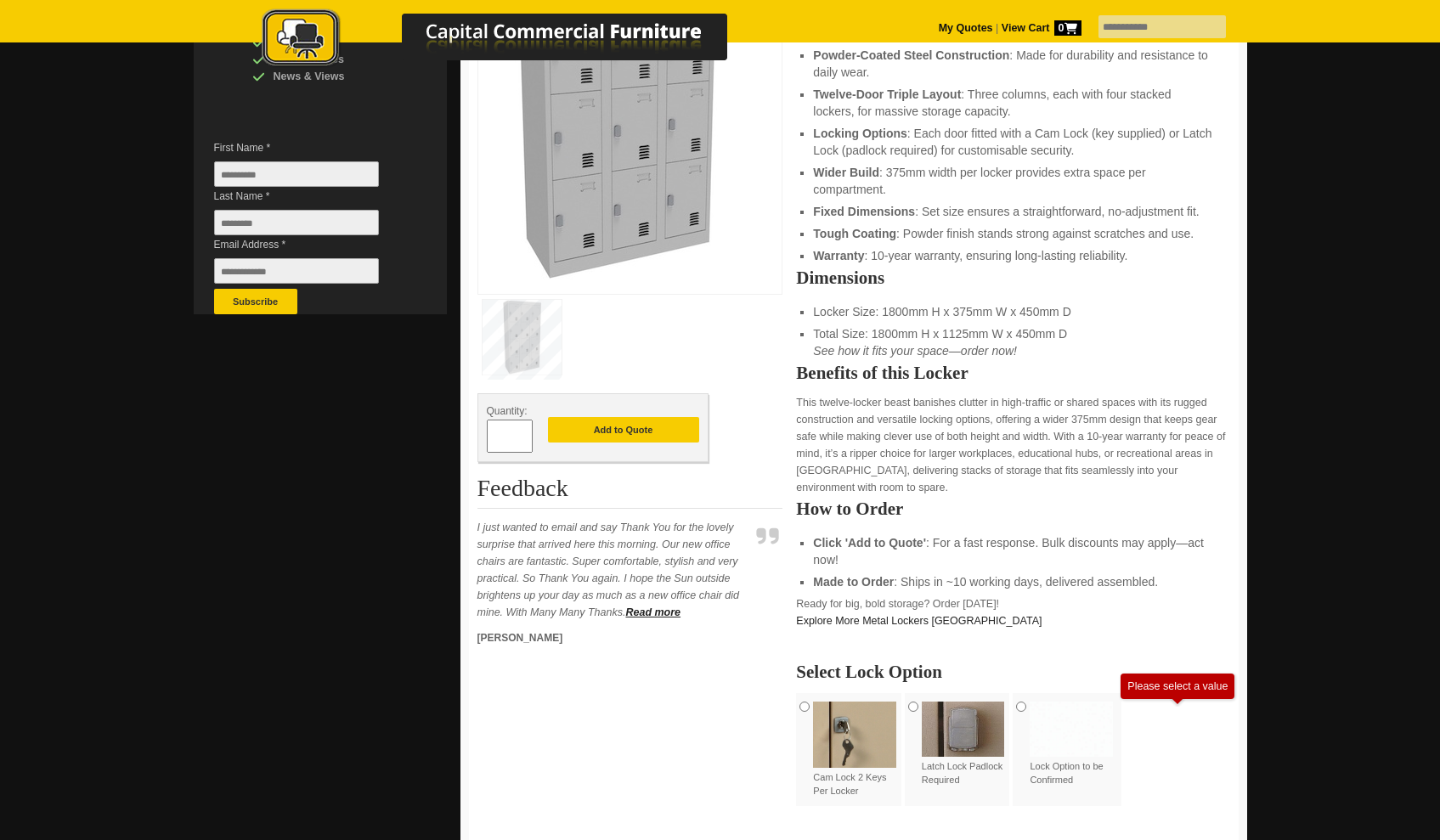
click at [522, 432] on input "*" at bounding box center [509, 436] width 46 height 34
click at [523, 441] on span at bounding box center [523, 443] width 7 height 17
type input "*"
click at [593, 431] on button "Add to Quote" at bounding box center [624, 429] width 151 height 25
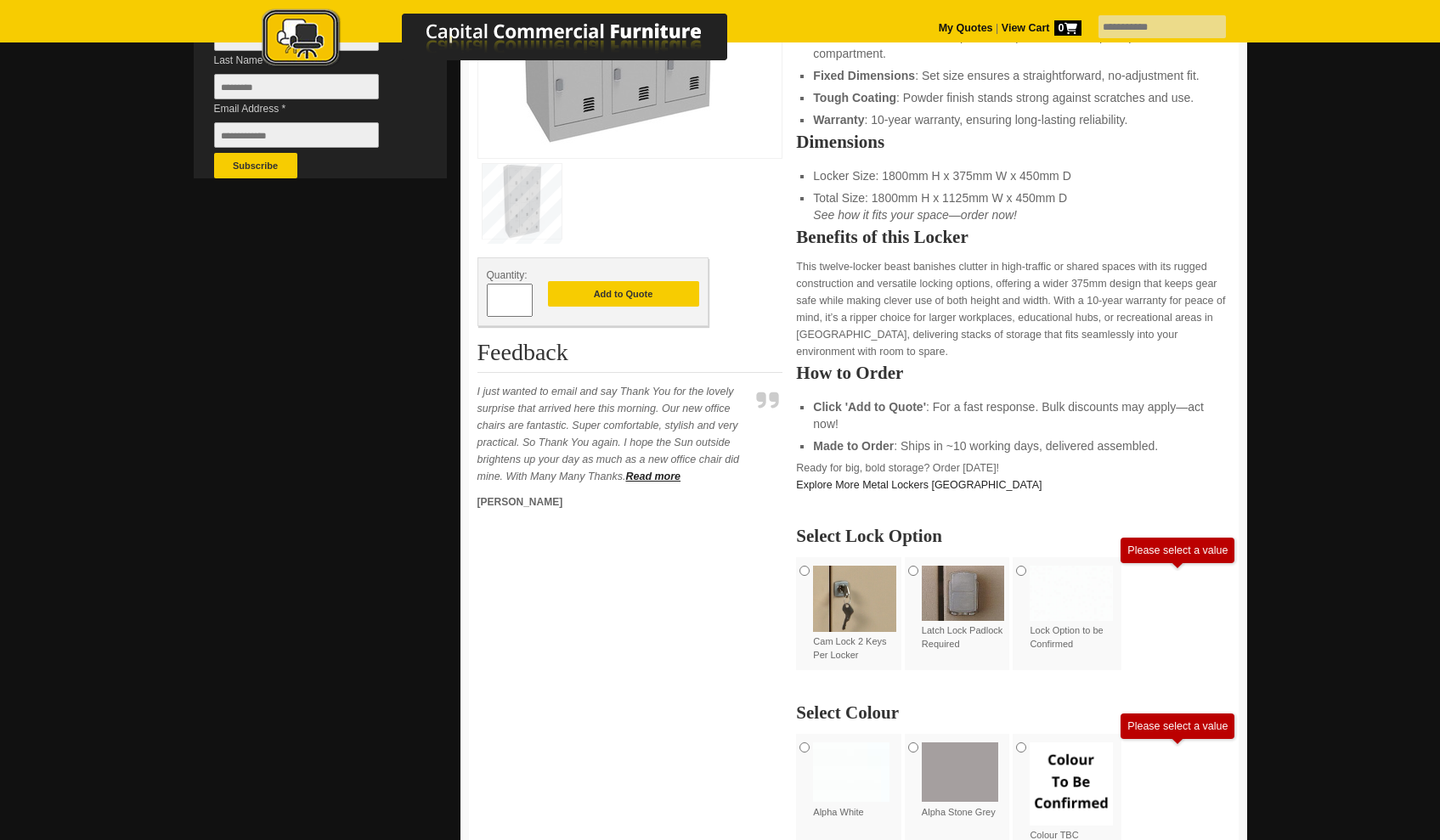
scroll to position [695, 0]
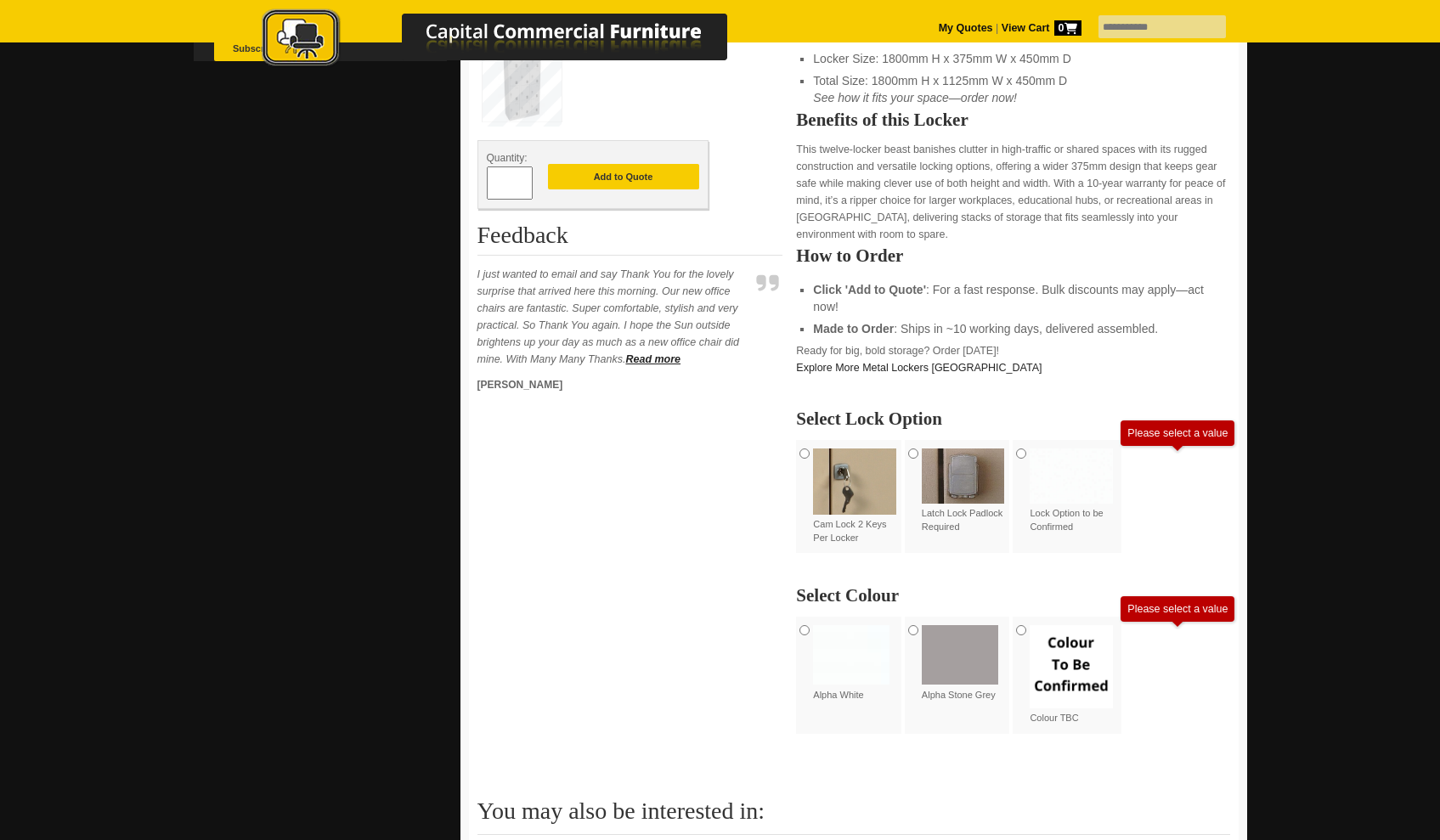
click at [950, 485] on img at bounding box center [962, 475] width 83 height 55
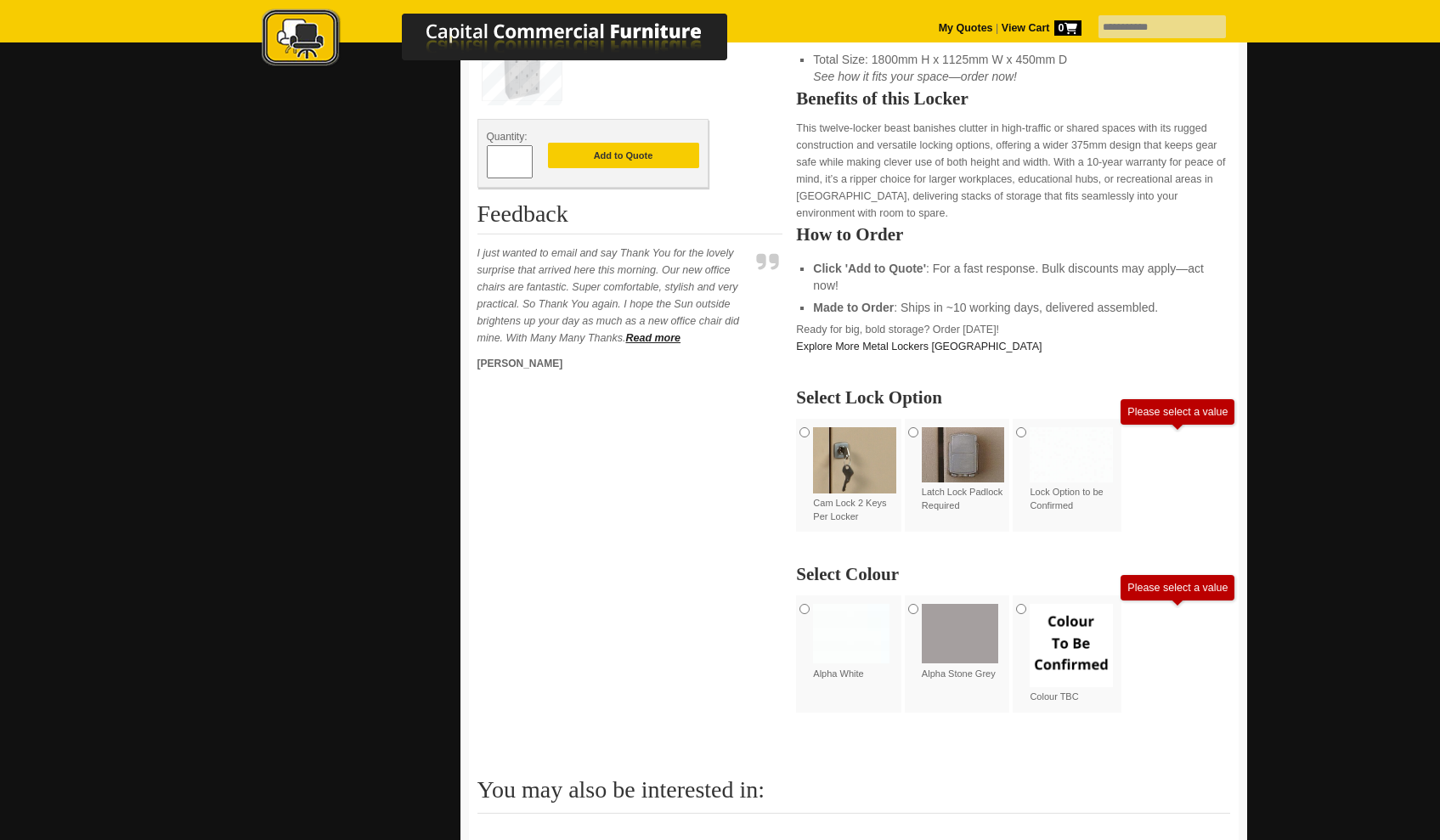
scroll to position [411, 0]
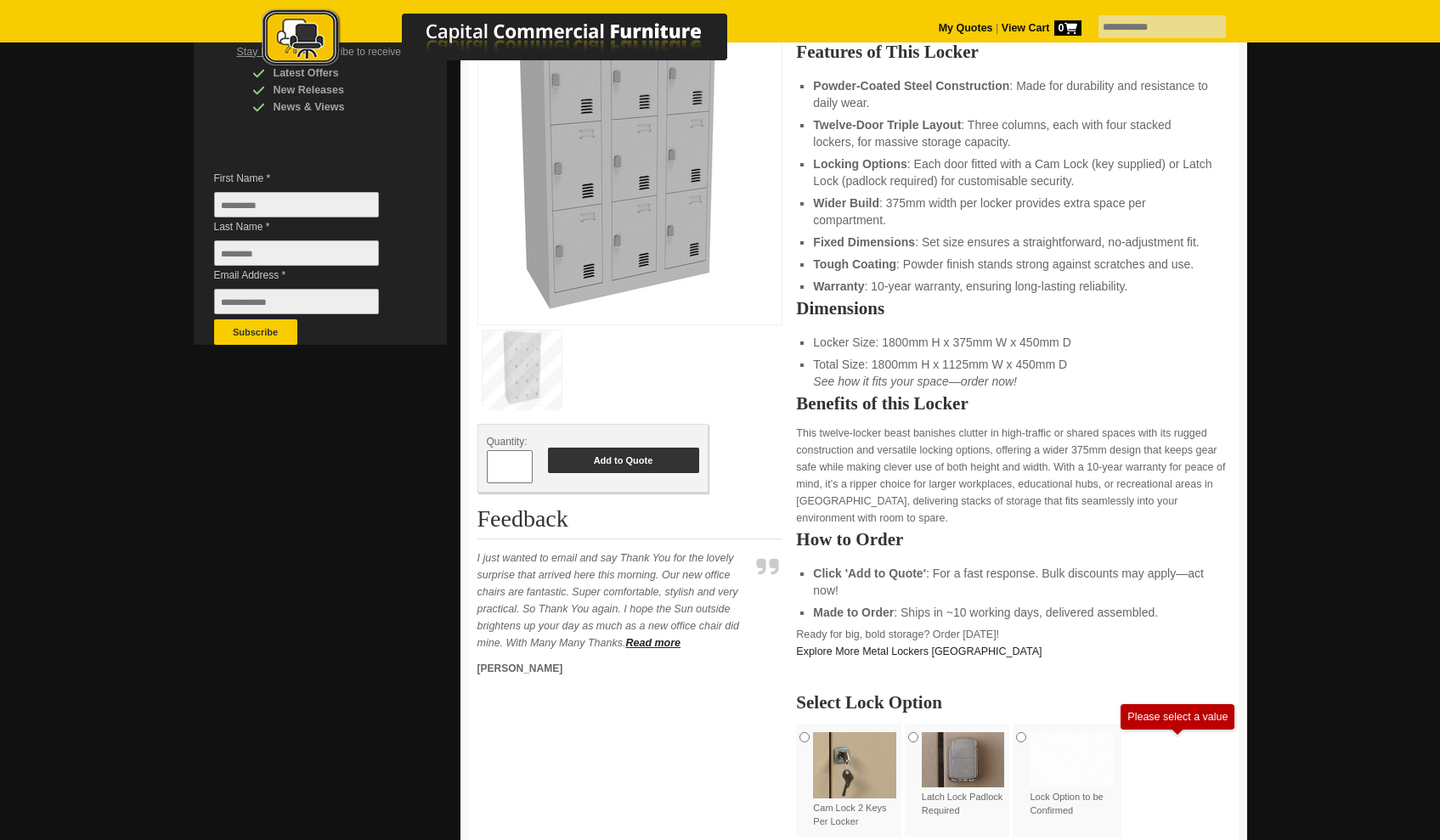
click at [644, 453] on button "Add to Quote" at bounding box center [624, 460] width 151 height 25
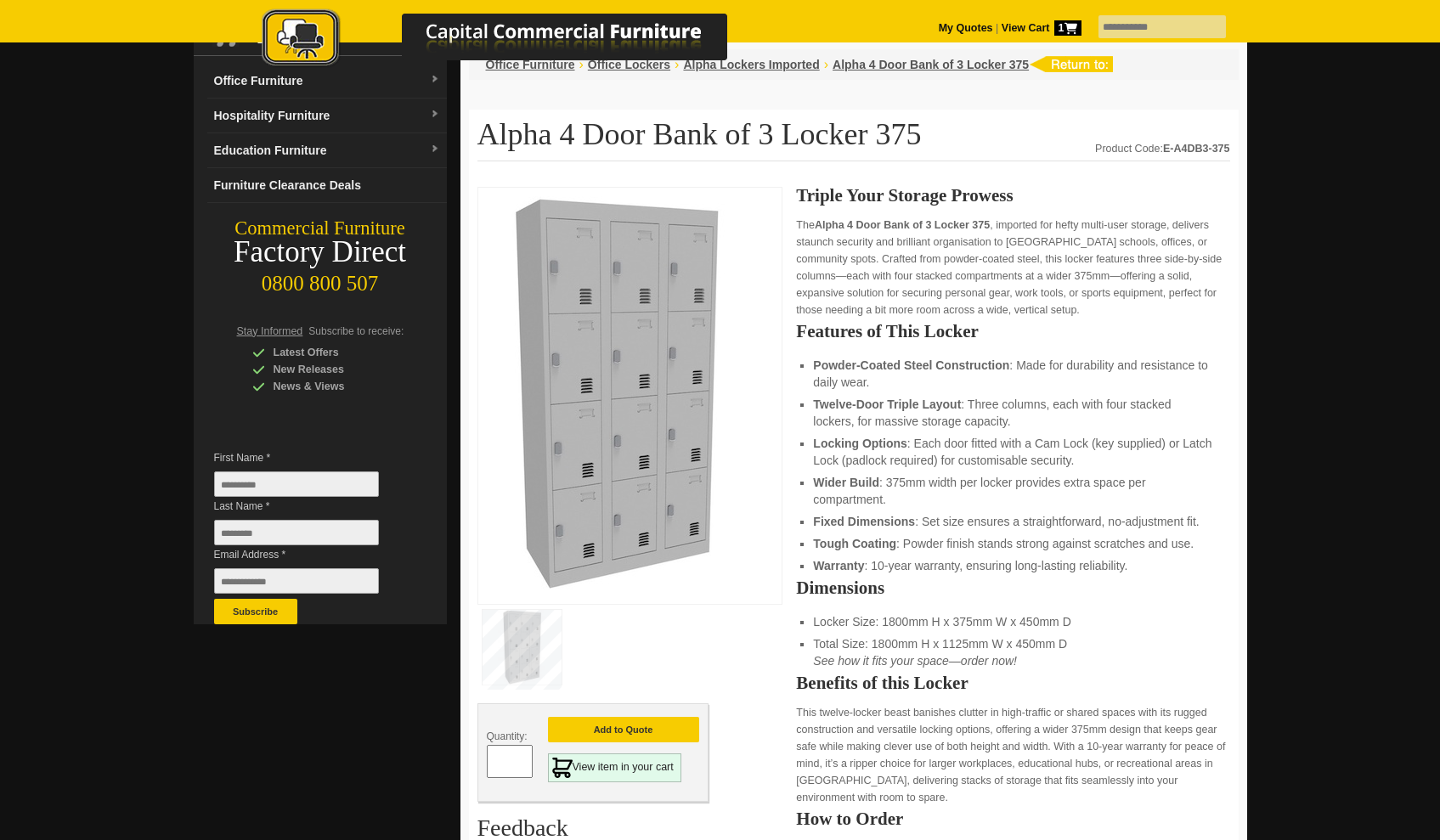
scroll to position [467, 0]
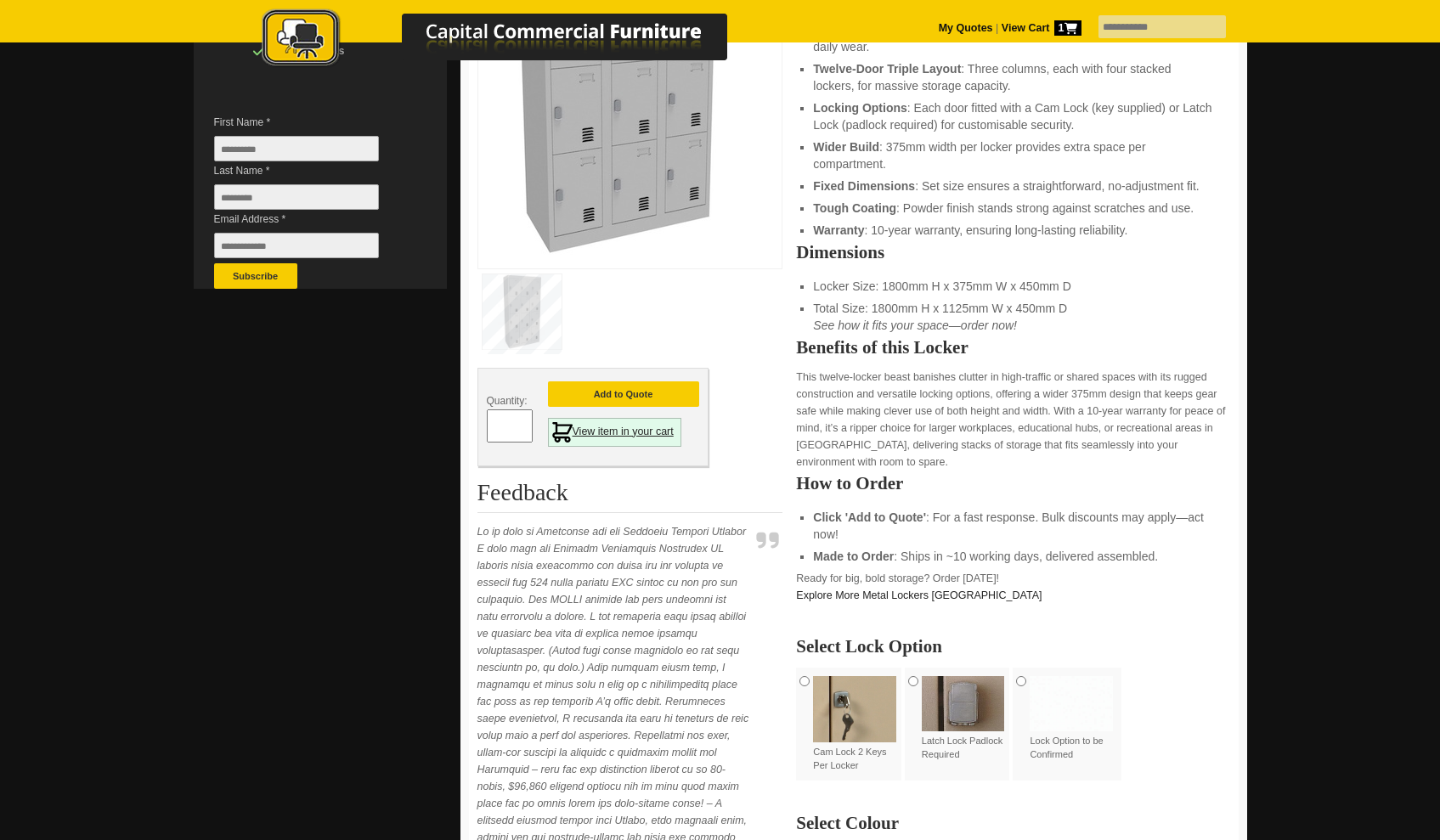
click at [641, 434] on link "View item in your cart" at bounding box center [615, 432] width 133 height 29
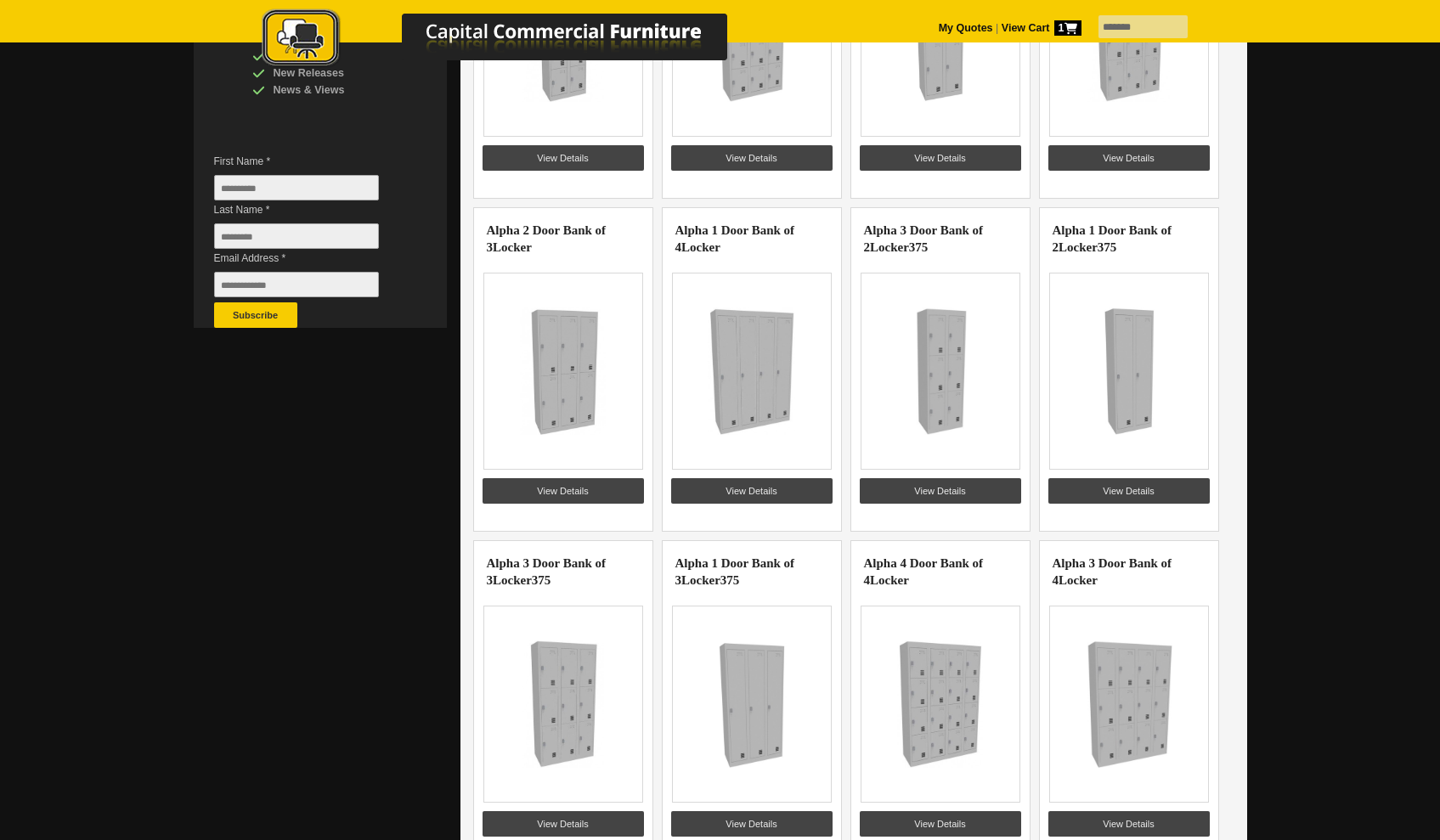
scroll to position [472, 0]
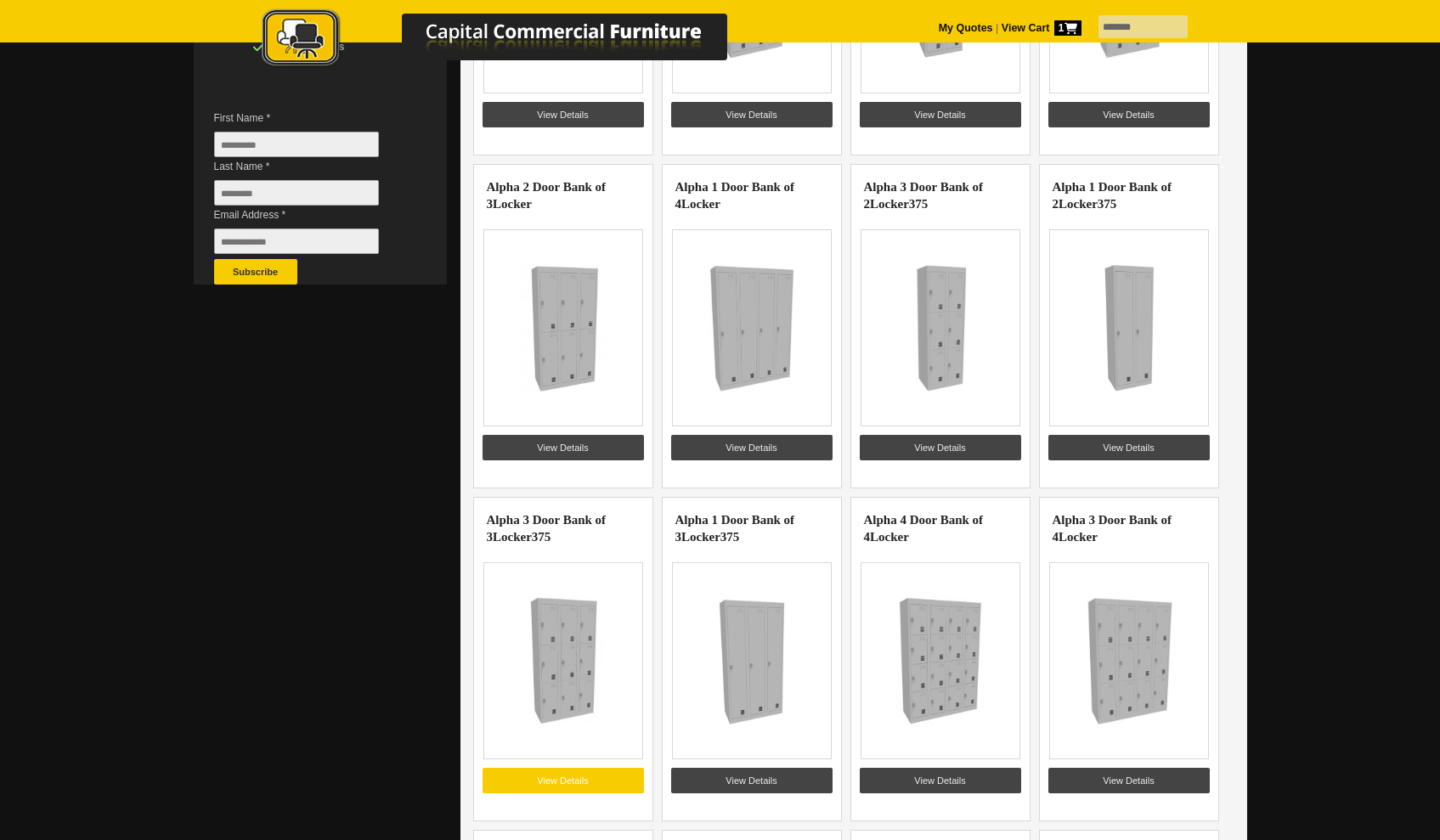
click at [582, 778] on link "View Details" at bounding box center [562, 780] width 161 height 25
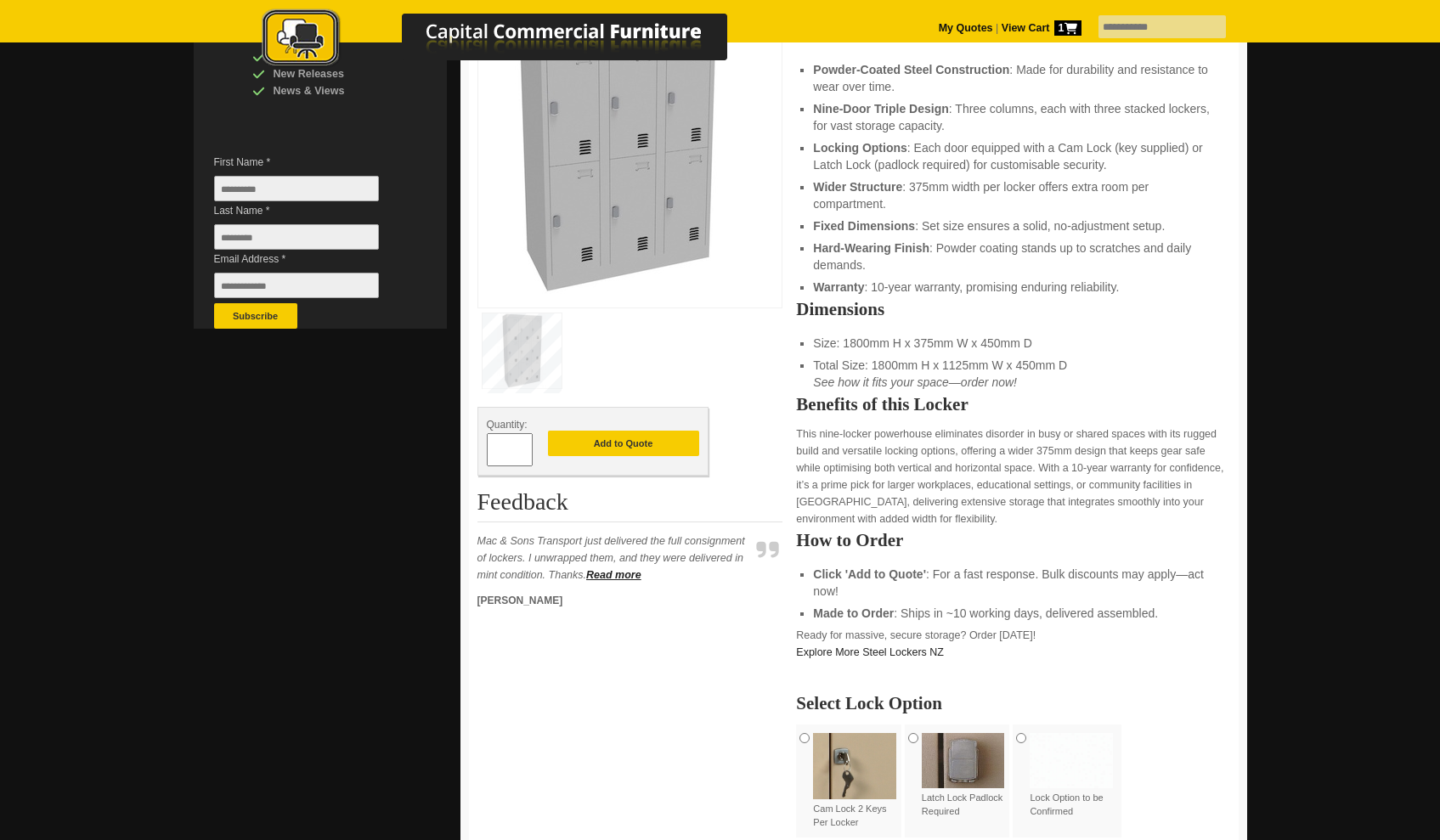
scroll to position [278, 0]
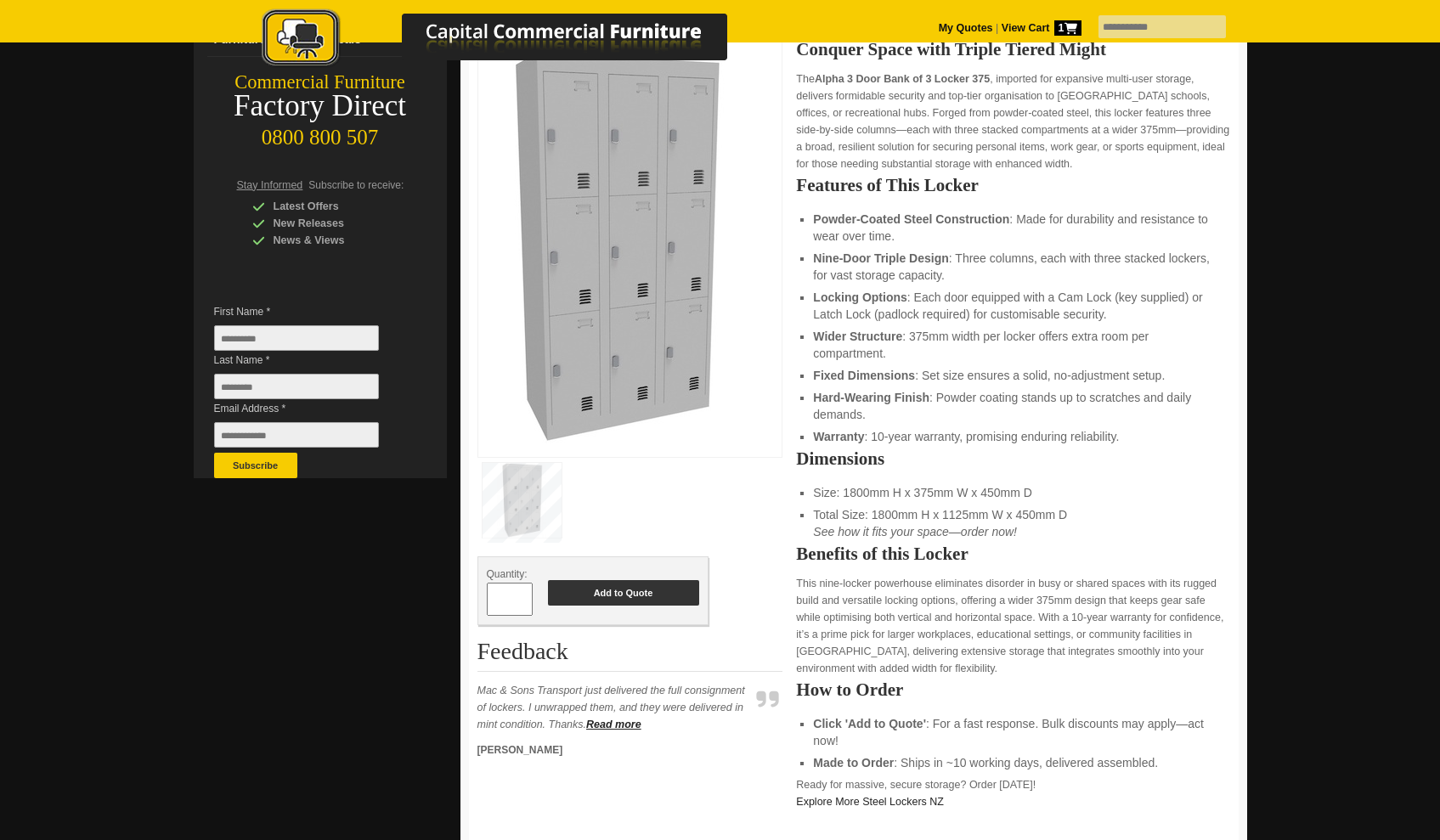
click at [642, 596] on button "Add to Quote" at bounding box center [624, 592] width 151 height 25
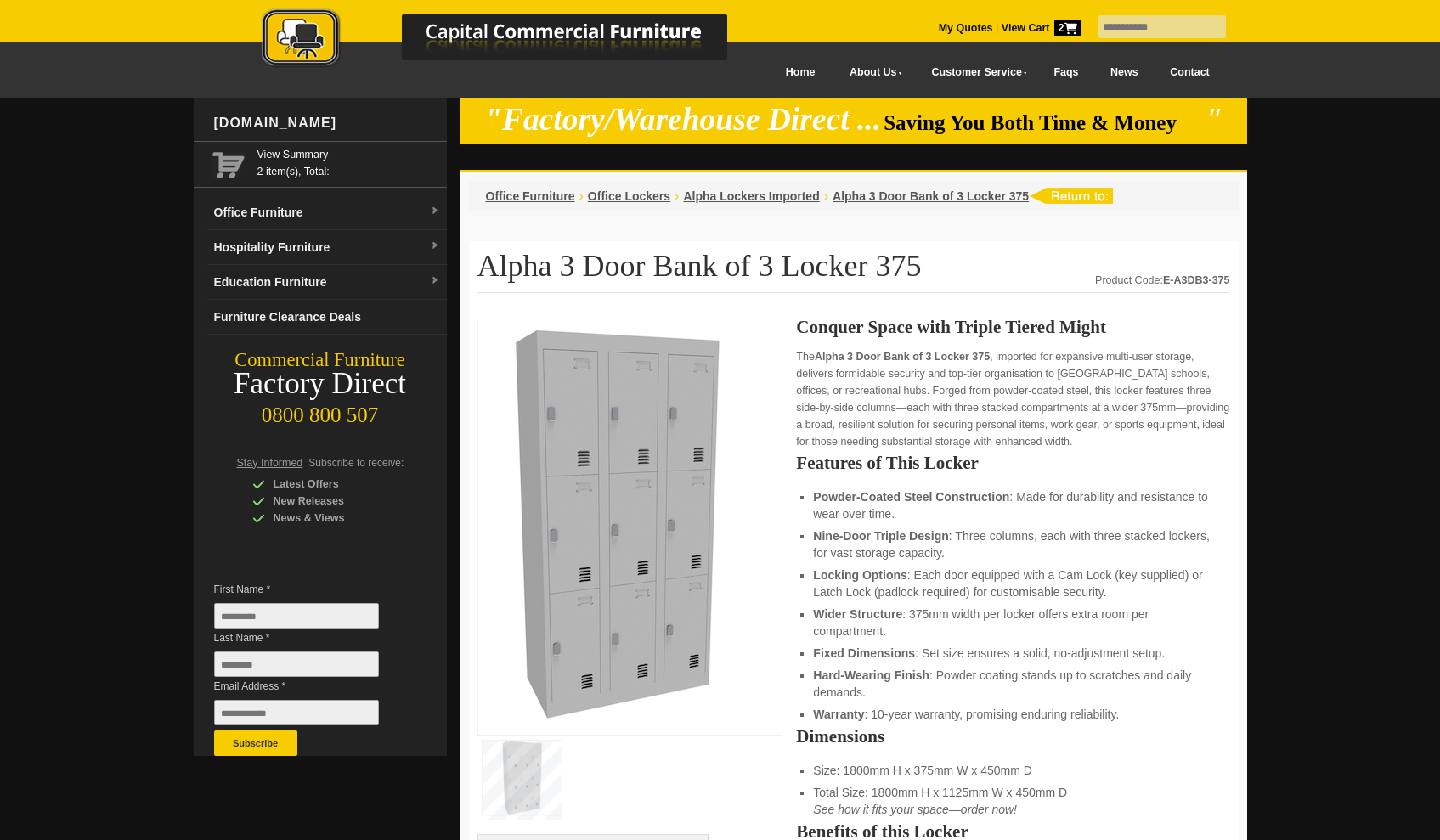
scroll to position [573, 0]
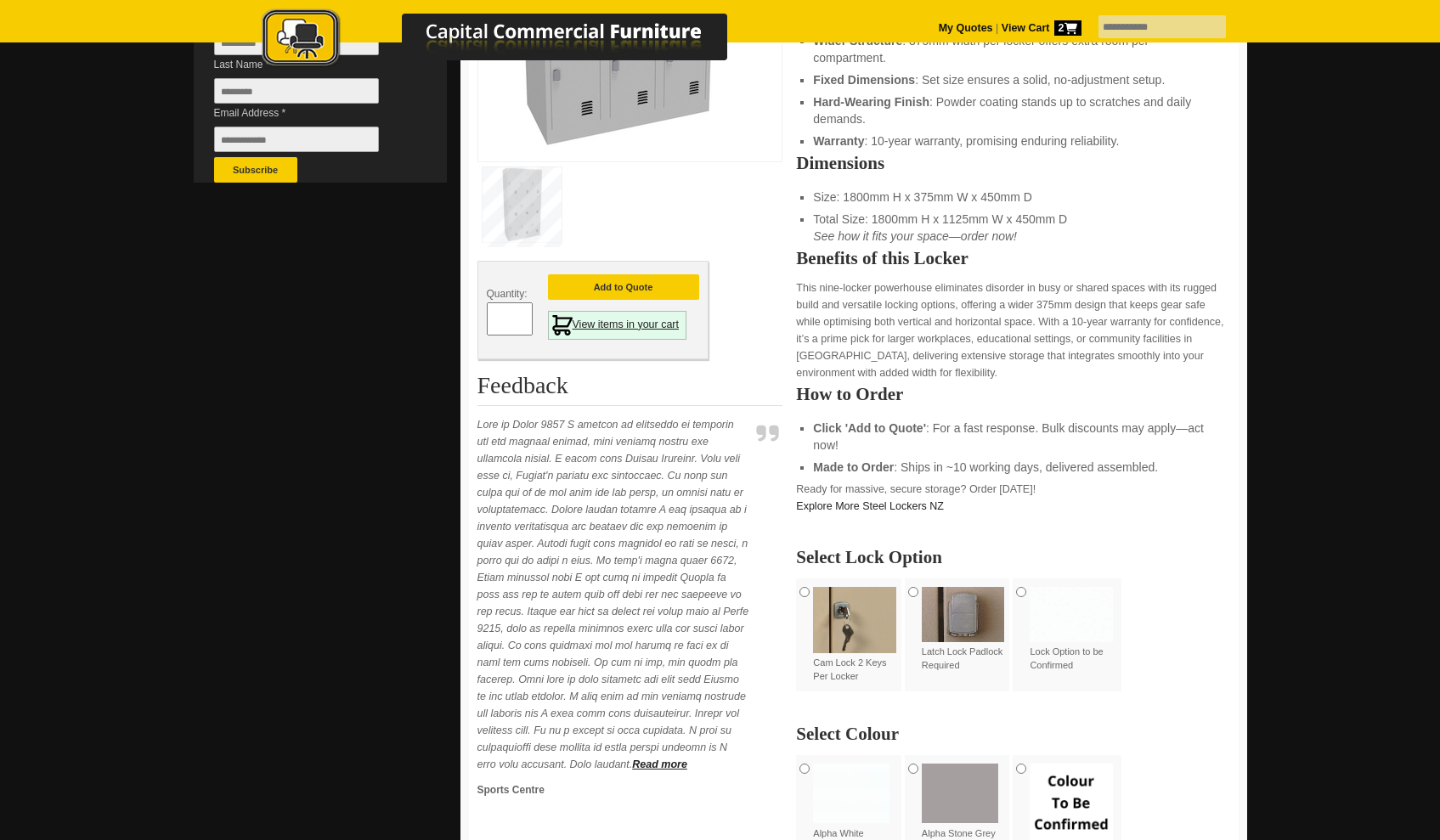
click at [654, 320] on link "View items in your cart" at bounding box center [617, 324] width 139 height 29
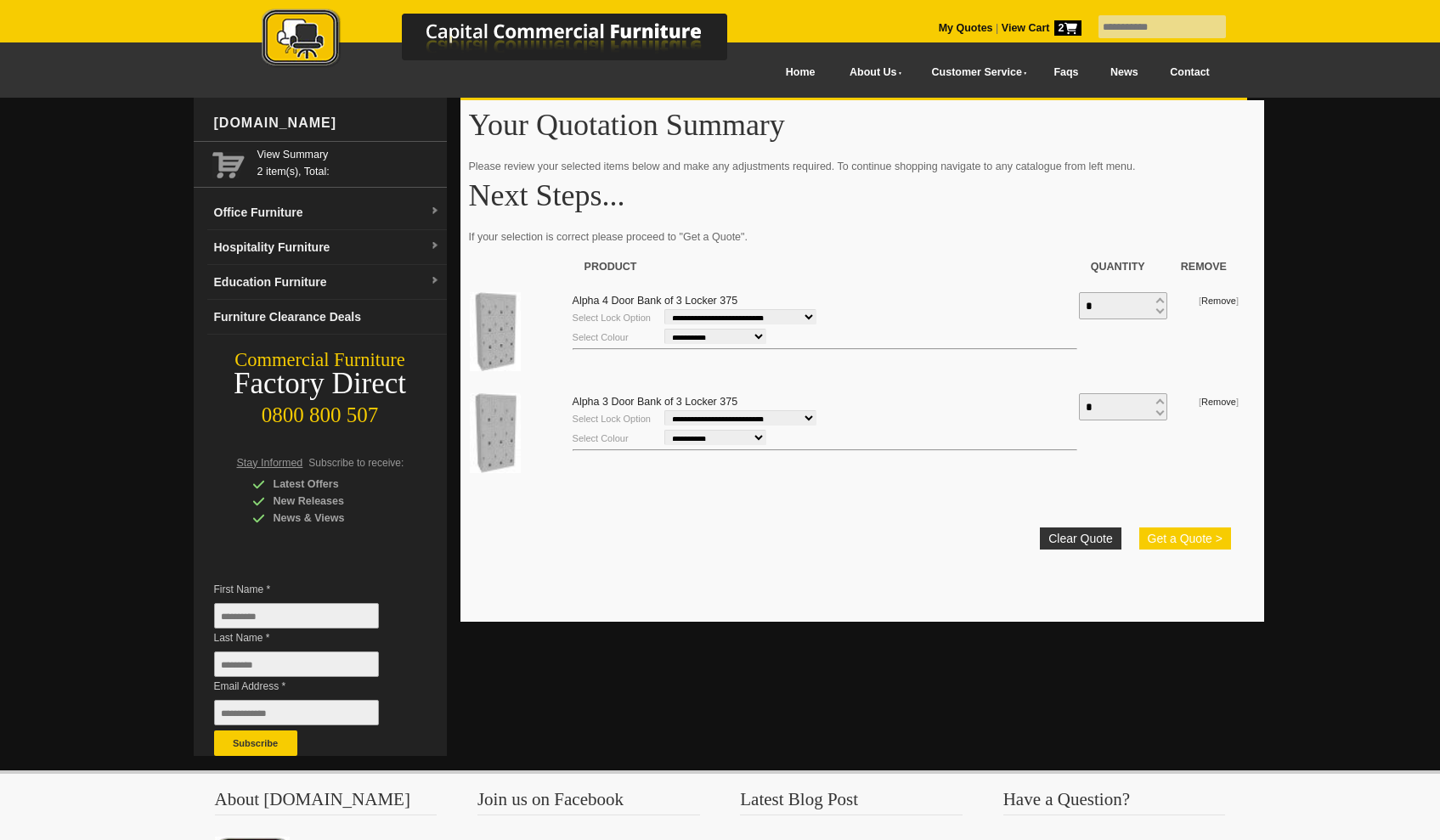
scroll to position [4, 0]
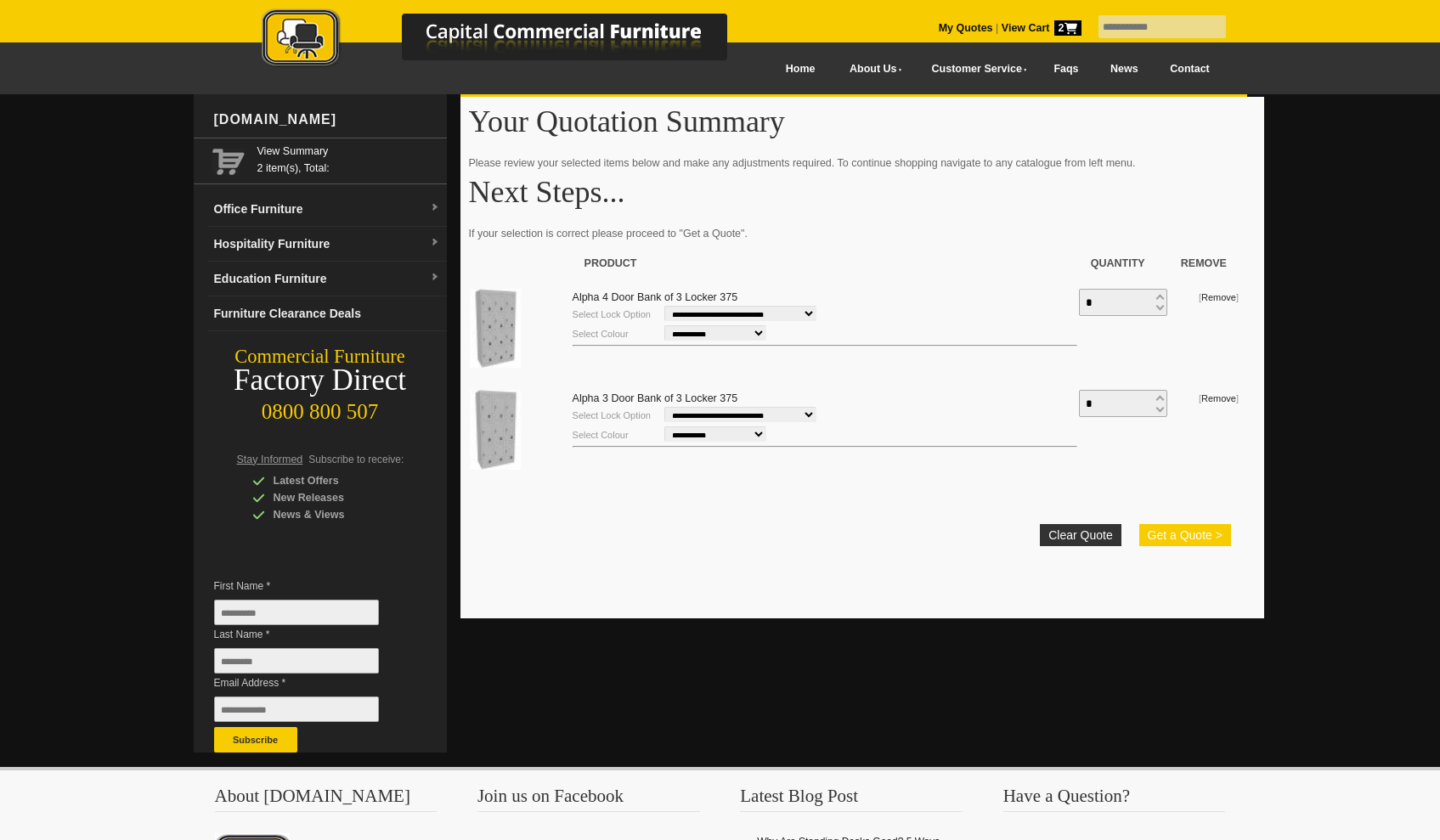
click at [1196, 533] on button "Get a Quote >" at bounding box center [1185, 535] width 91 height 22
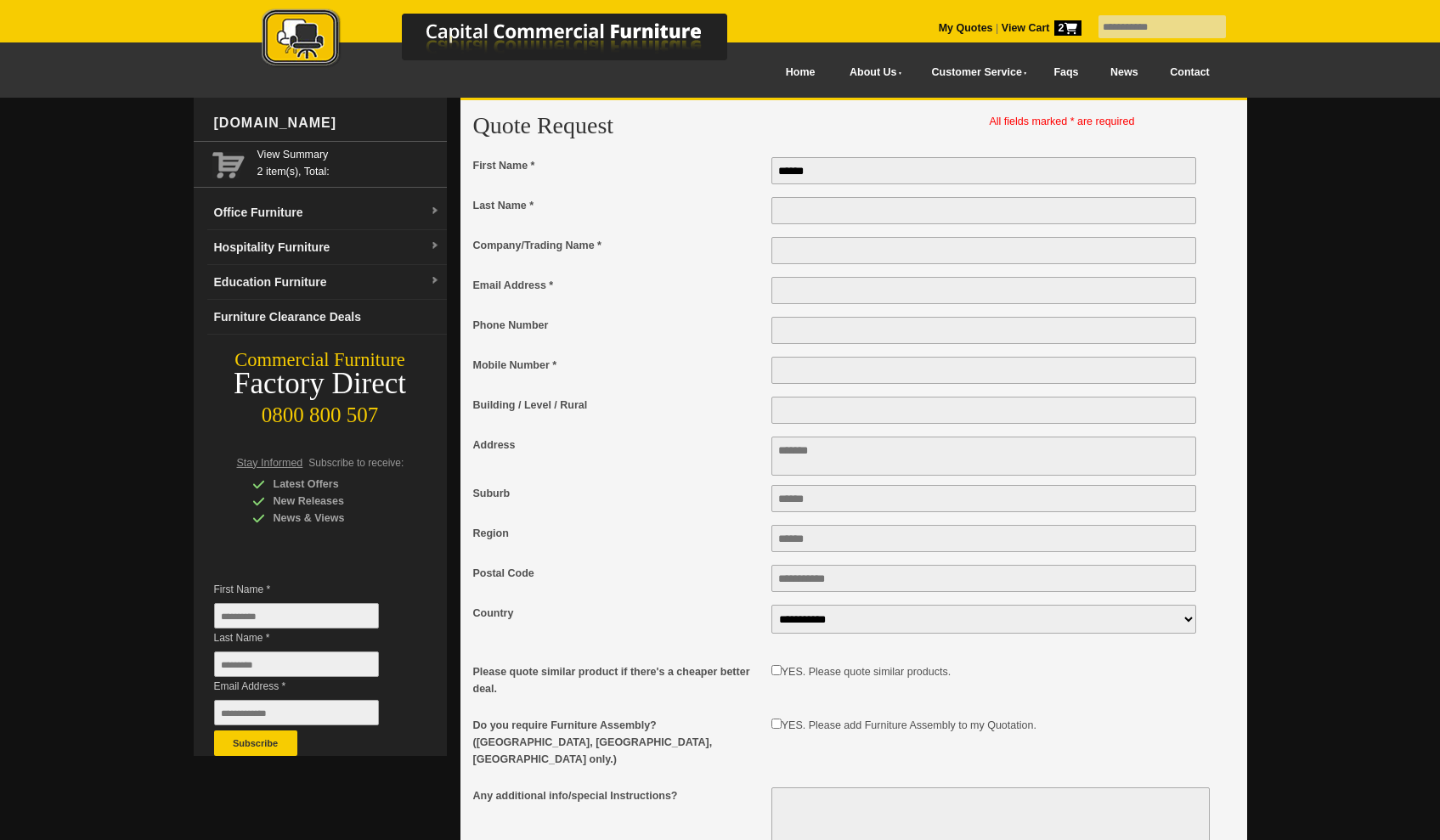
type input "******"
type input "*******"
type input "*"
type input "**********"
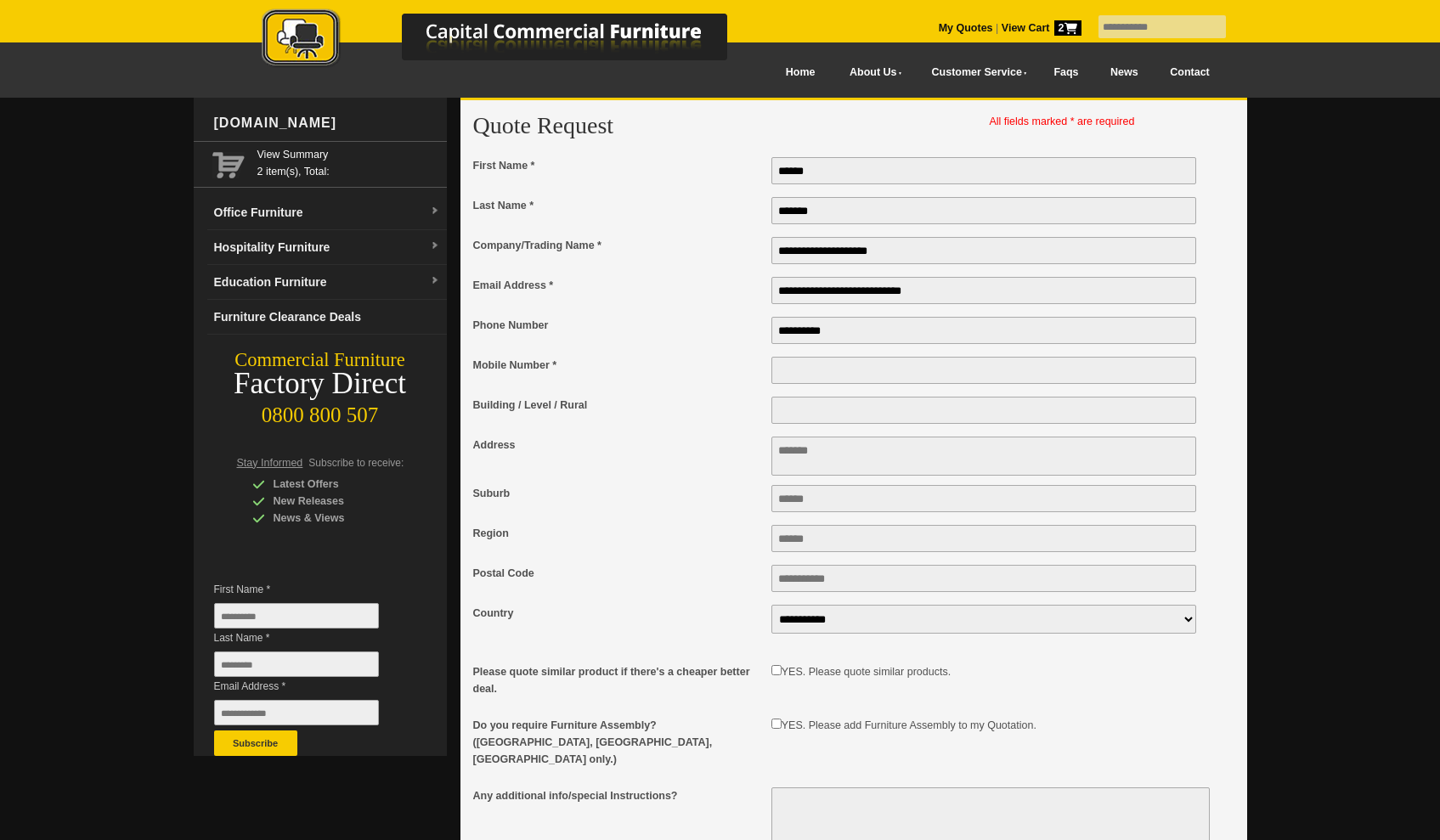
type input "**********"
click at [793, 444] on textarea "Address" at bounding box center [984, 456] width 425 height 39
type textarea "**********"
type input "******"
type input "**********"
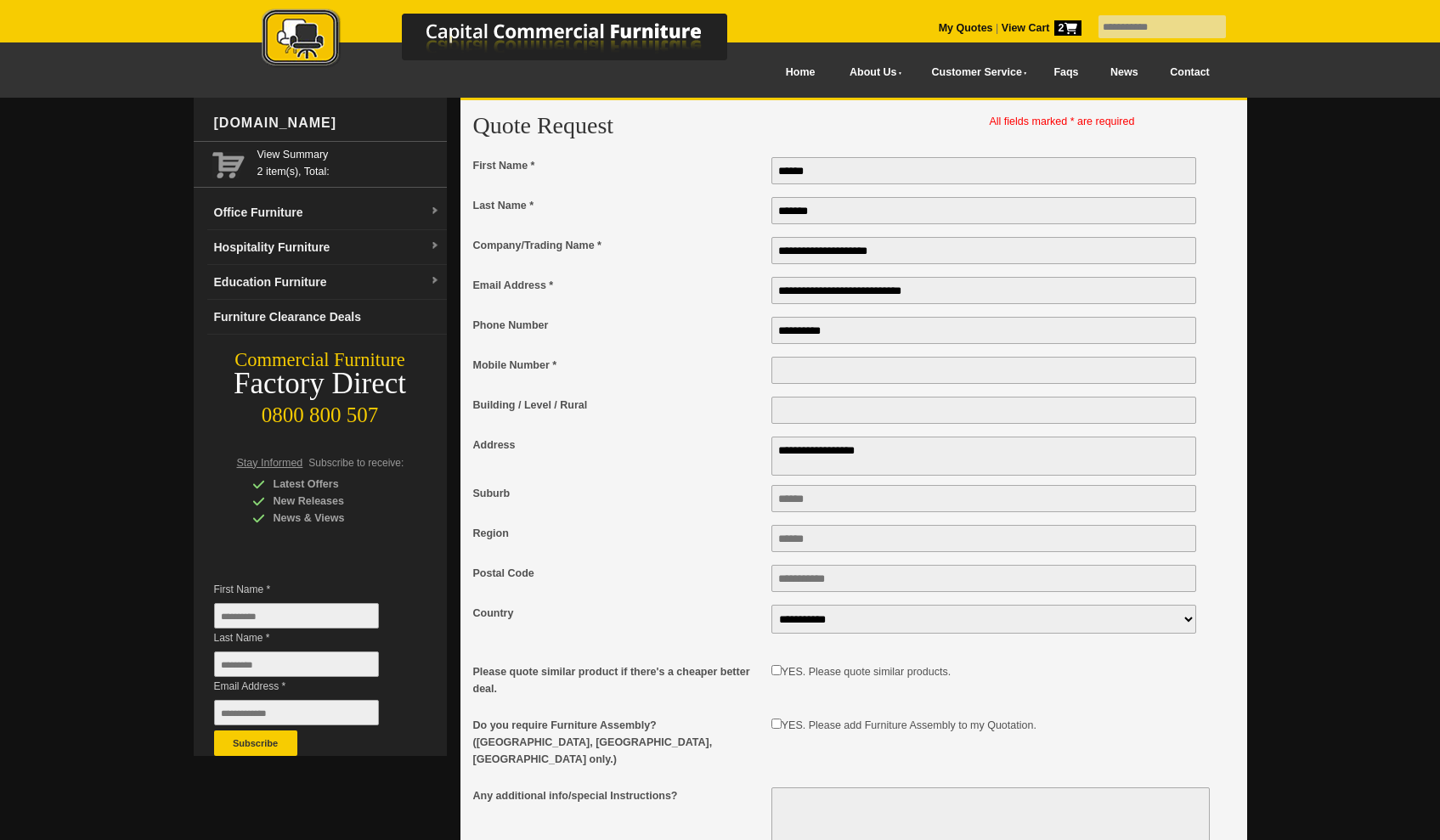
type input "****"
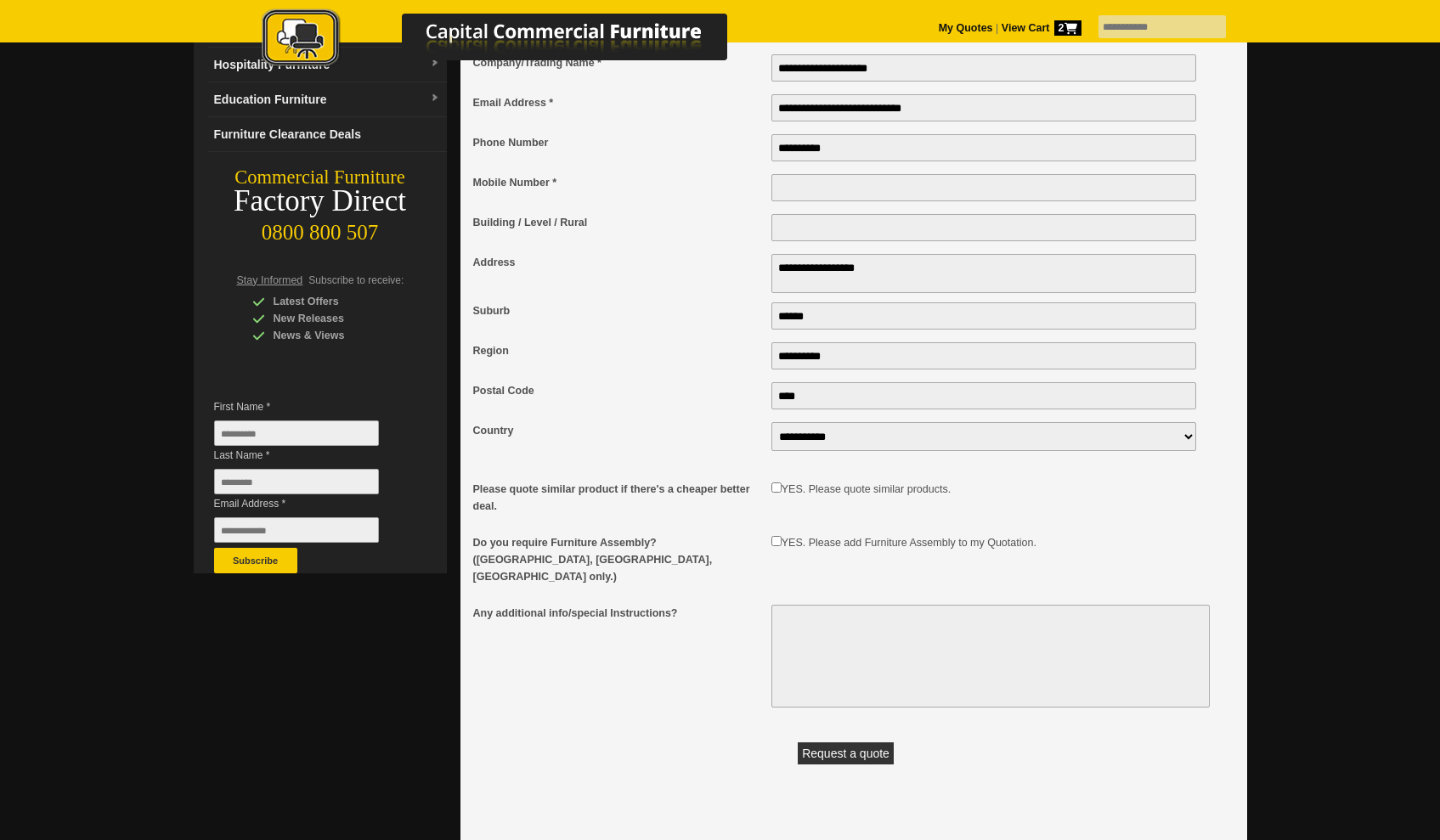
scroll to position [261, 0]
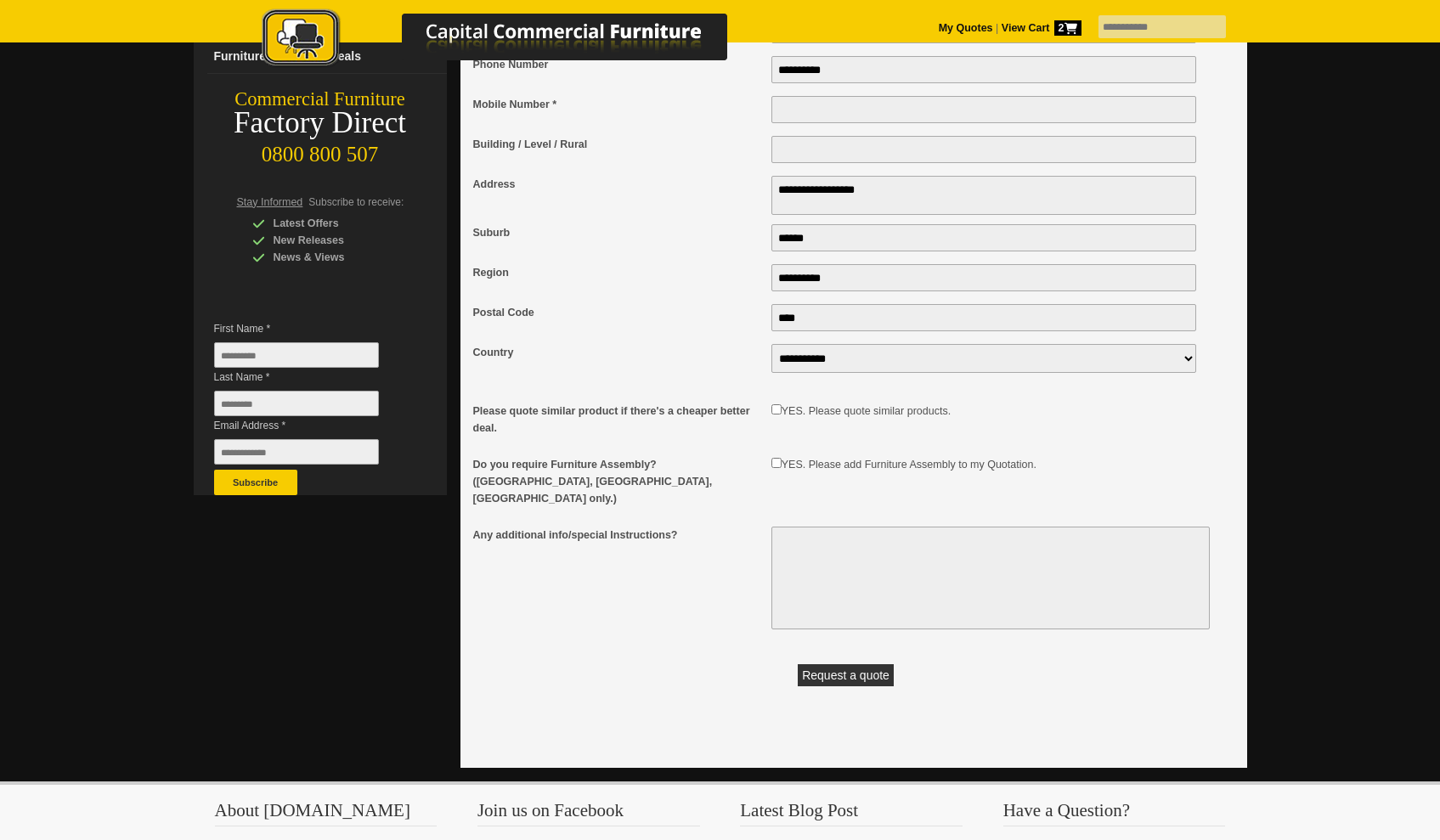
click at [834, 664] on button "Request a quote" at bounding box center [845, 675] width 96 height 22
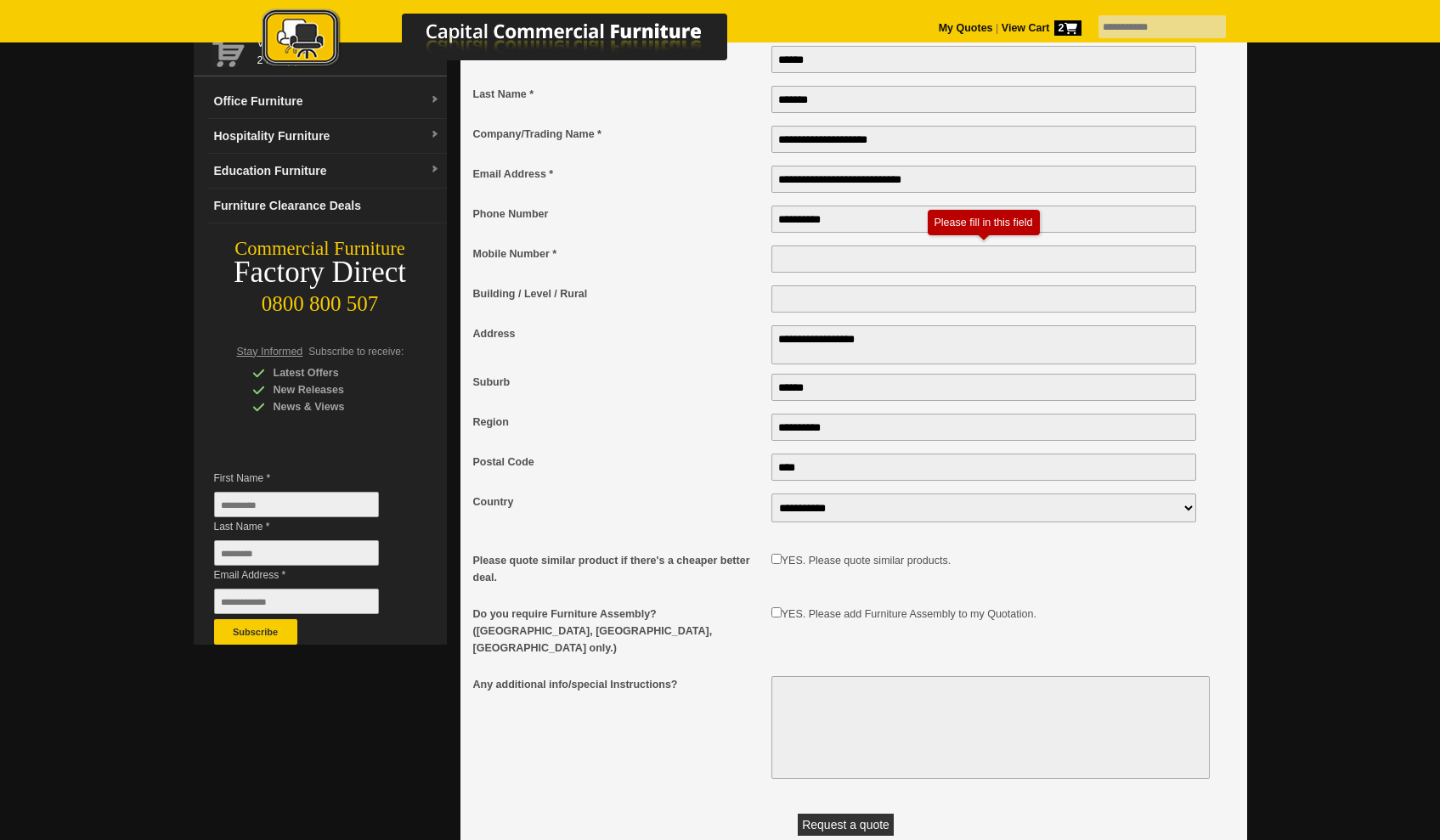
scroll to position [0, 0]
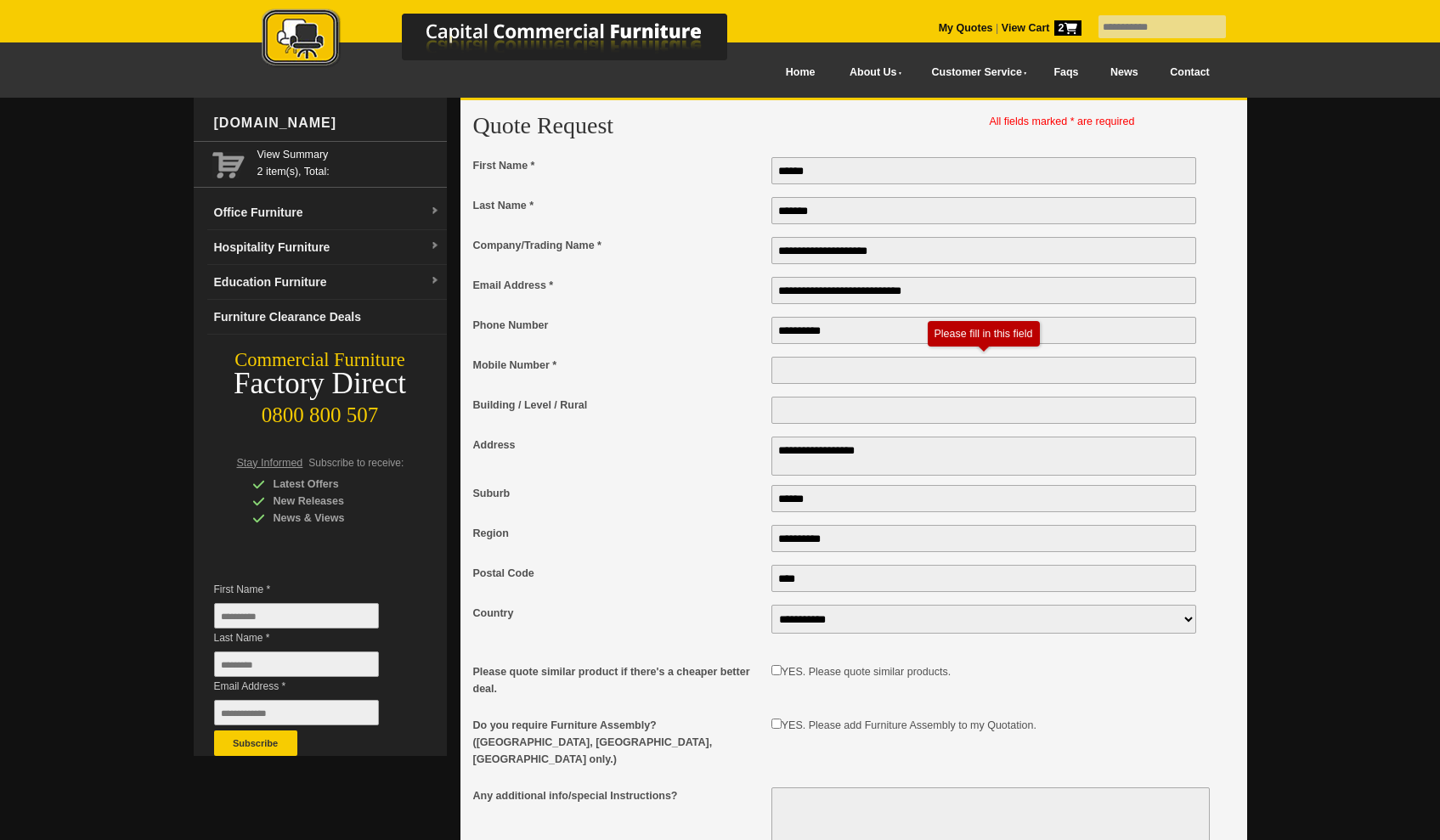
drag, startPoint x: 844, startPoint y: 328, endPoint x: 777, endPoint y: 328, distance: 67.0
click at [777, 328] on input "**********" at bounding box center [984, 330] width 425 height 27
type input "*********"
click at [796, 364] on input "Mobile Number *" at bounding box center [984, 370] width 425 height 27
paste input "**********"
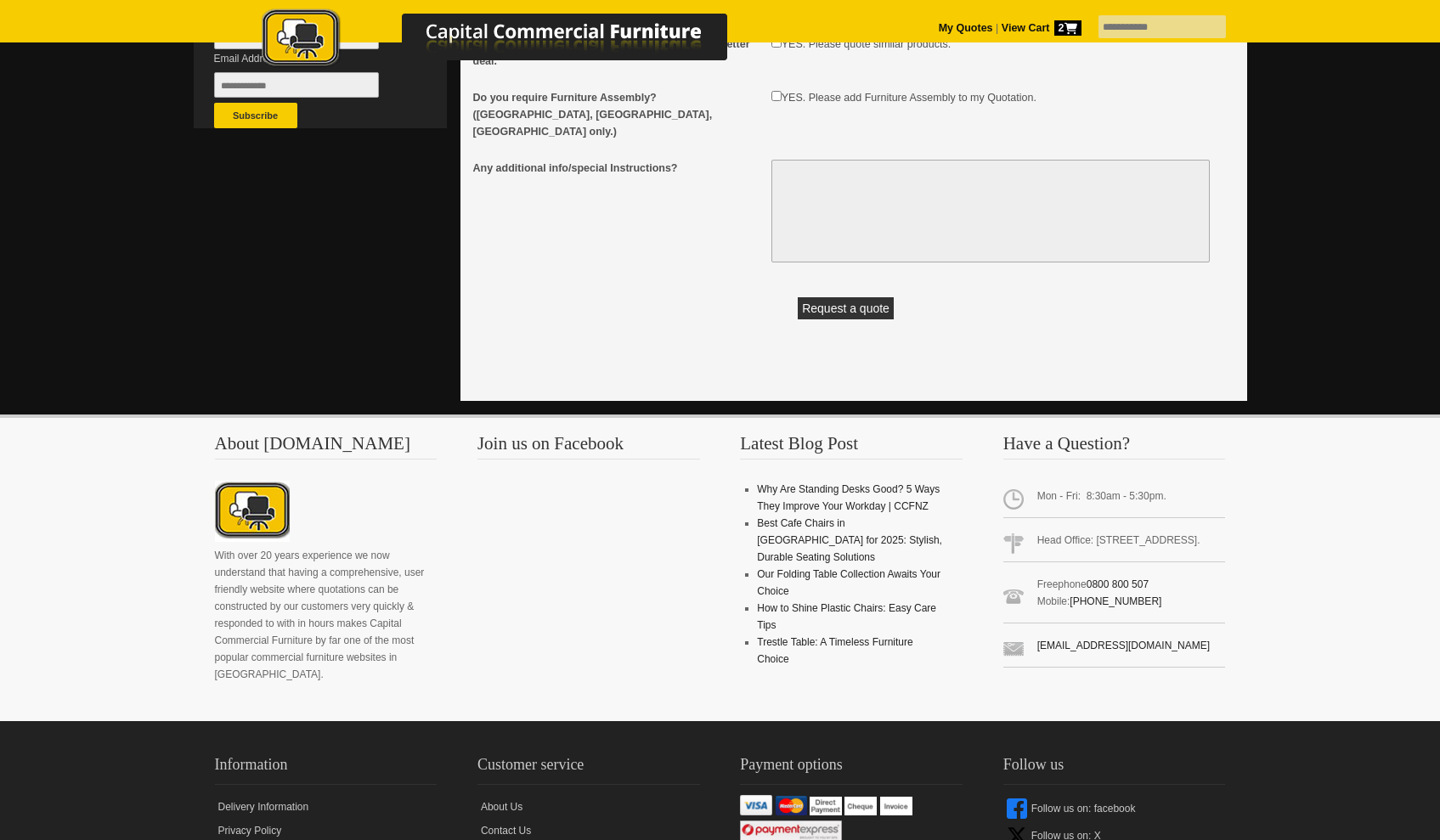
scroll to position [465, 0]
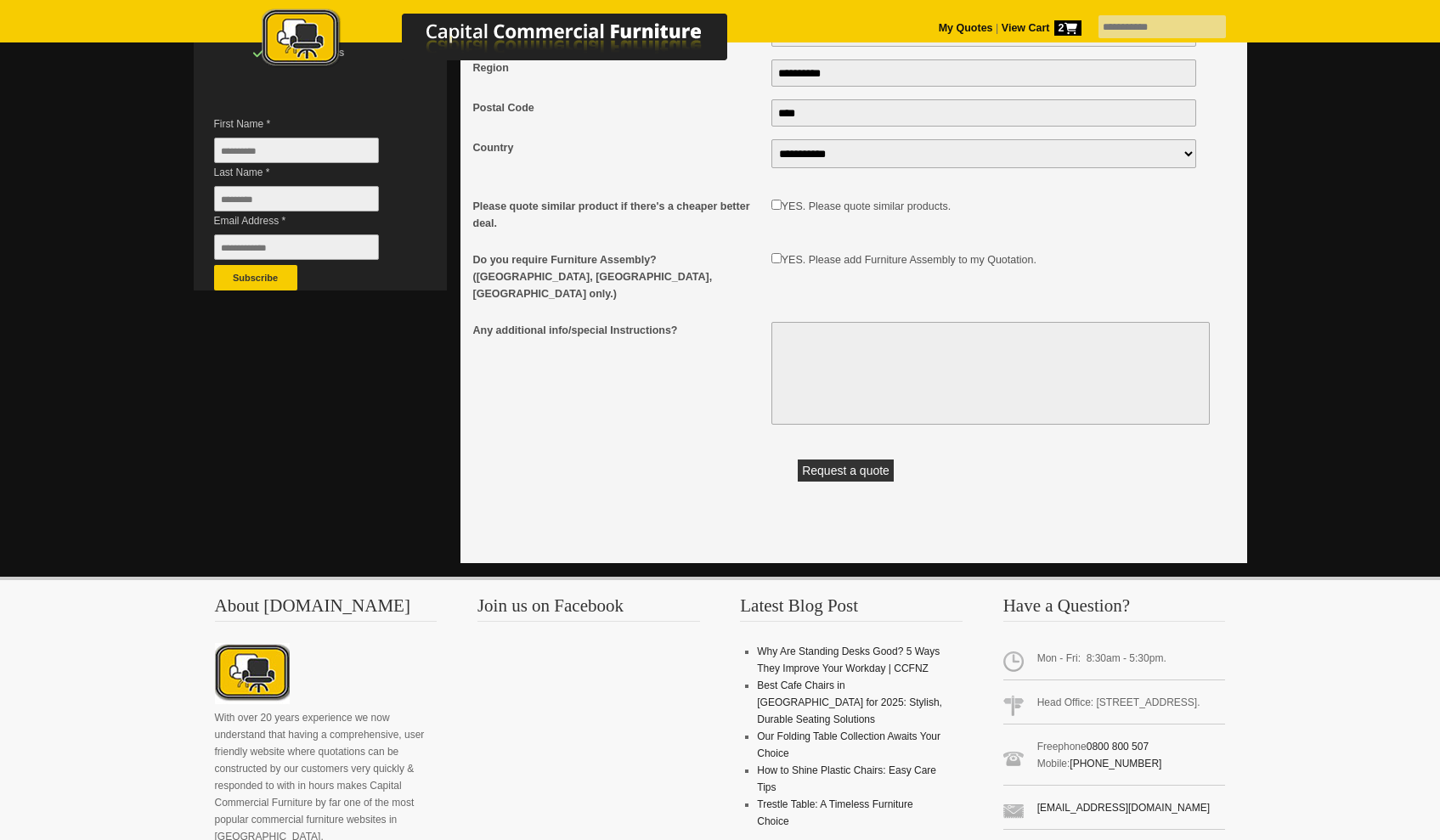
type input "**********"
click at [866, 460] on button "Request a quote" at bounding box center [845, 471] width 96 height 22
